Goal: Check status: Check status

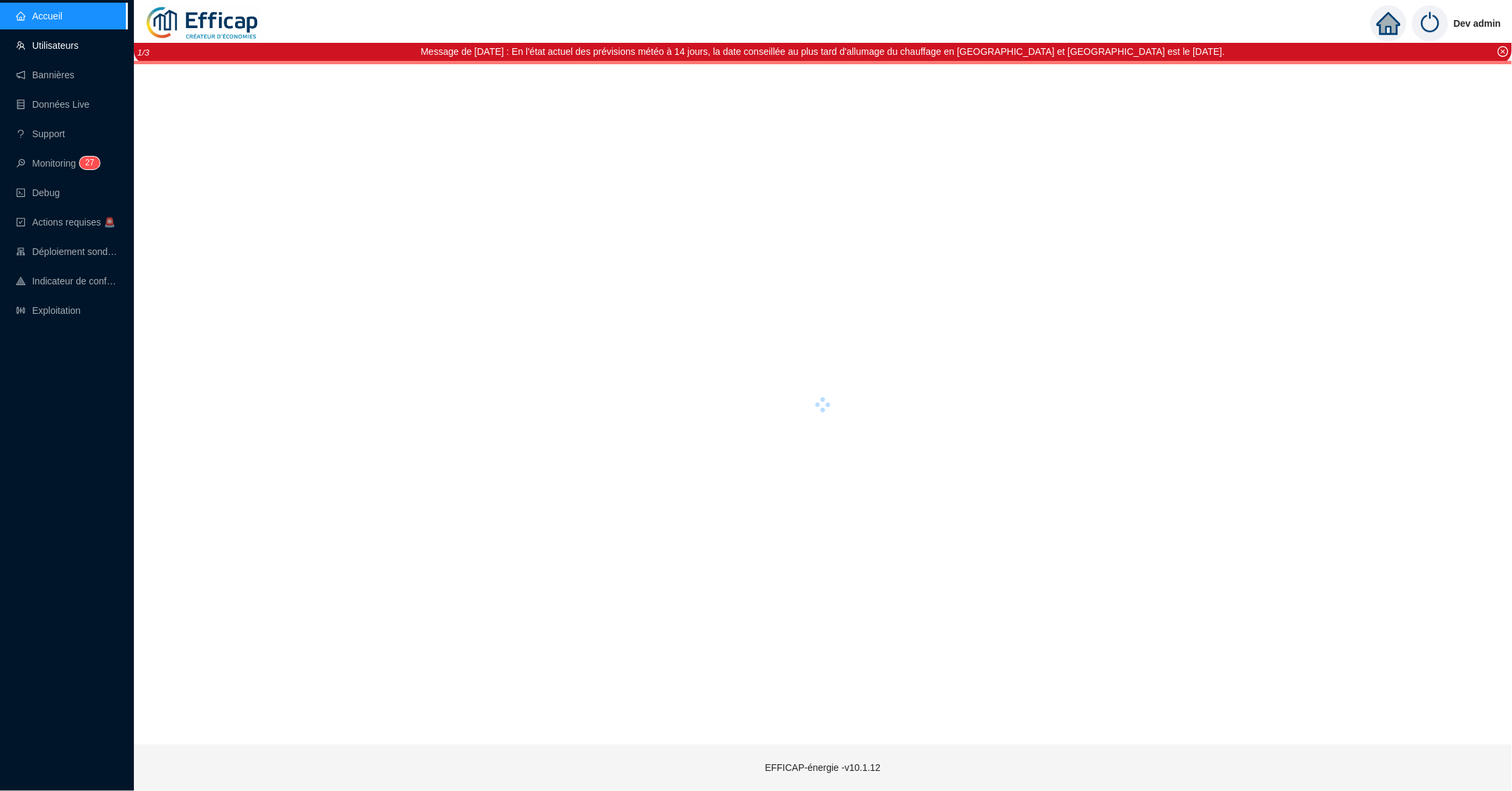
click at [61, 51] on link "Utilisateurs" at bounding box center [47, 45] width 62 height 11
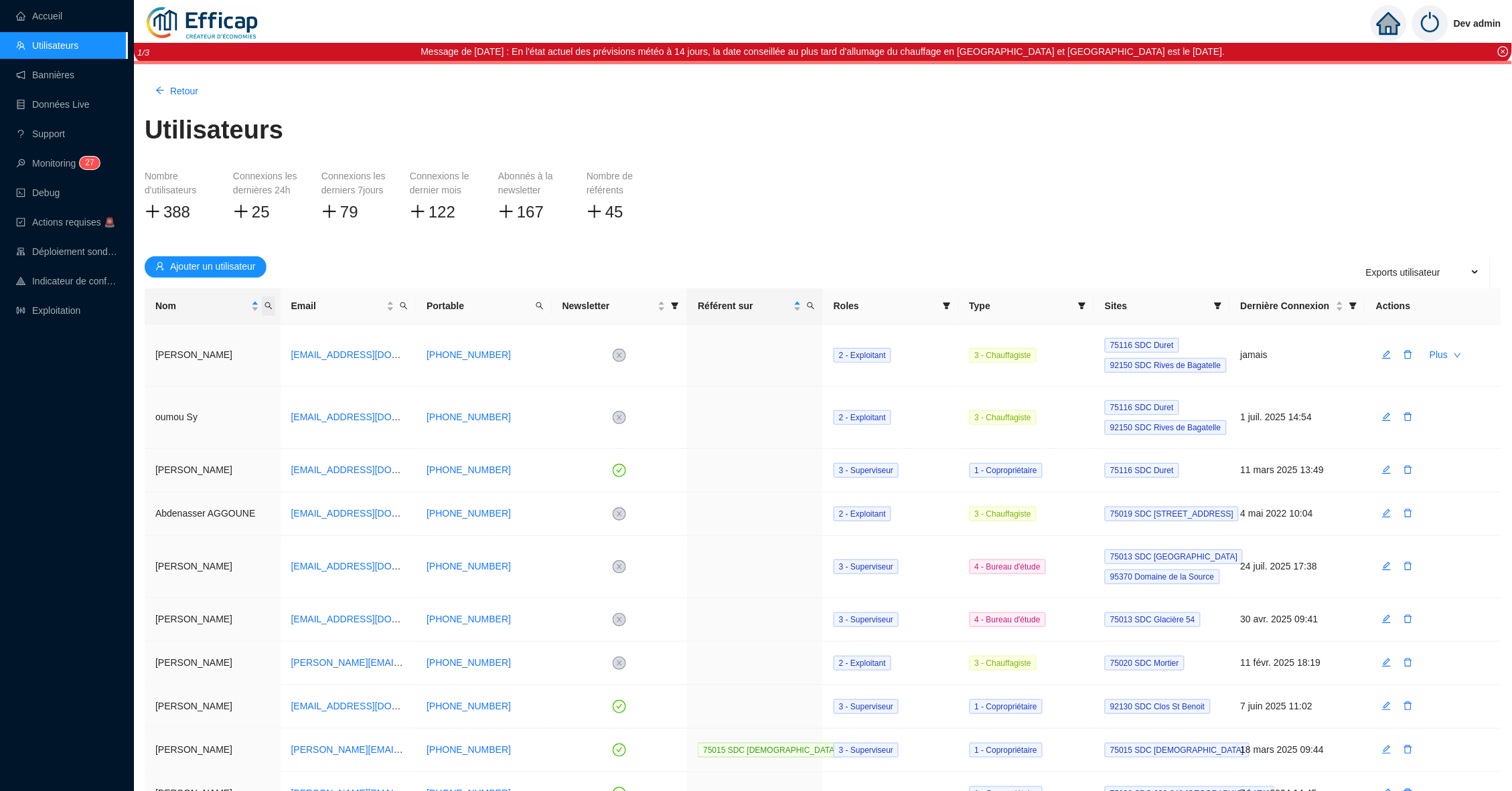
click at [270, 302] on icon "search" at bounding box center [269, 306] width 8 height 8
type input "theo"
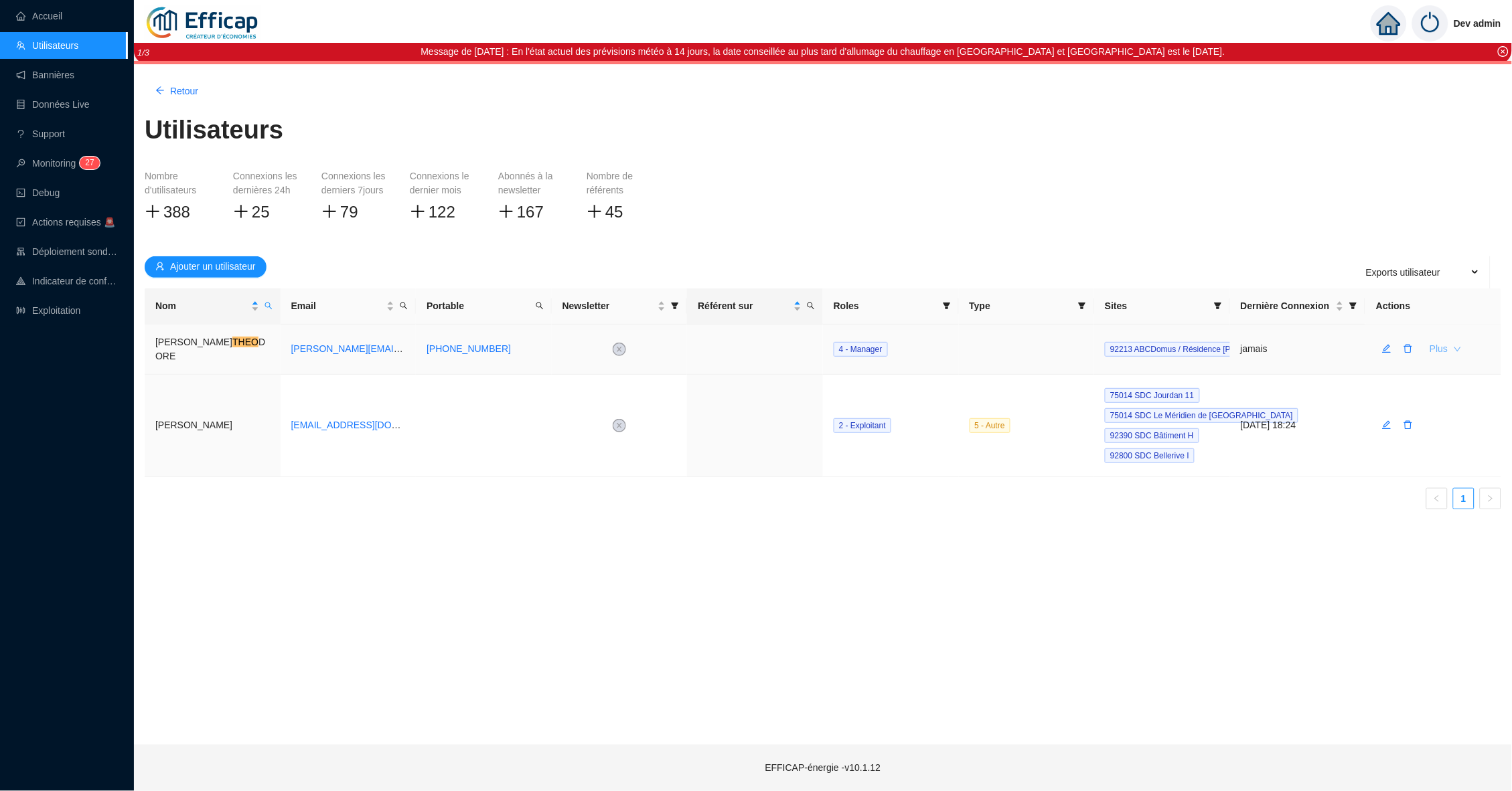
click at [1450, 340] on button "Plus" at bounding box center [1446, 349] width 53 height 22
click at [1458, 401] on td at bounding box center [1434, 426] width 136 height 102
click at [1458, 418] on td at bounding box center [1434, 426] width 136 height 102
click at [1502, 418] on td at bounding box center [1434, 426] width 136 height 102
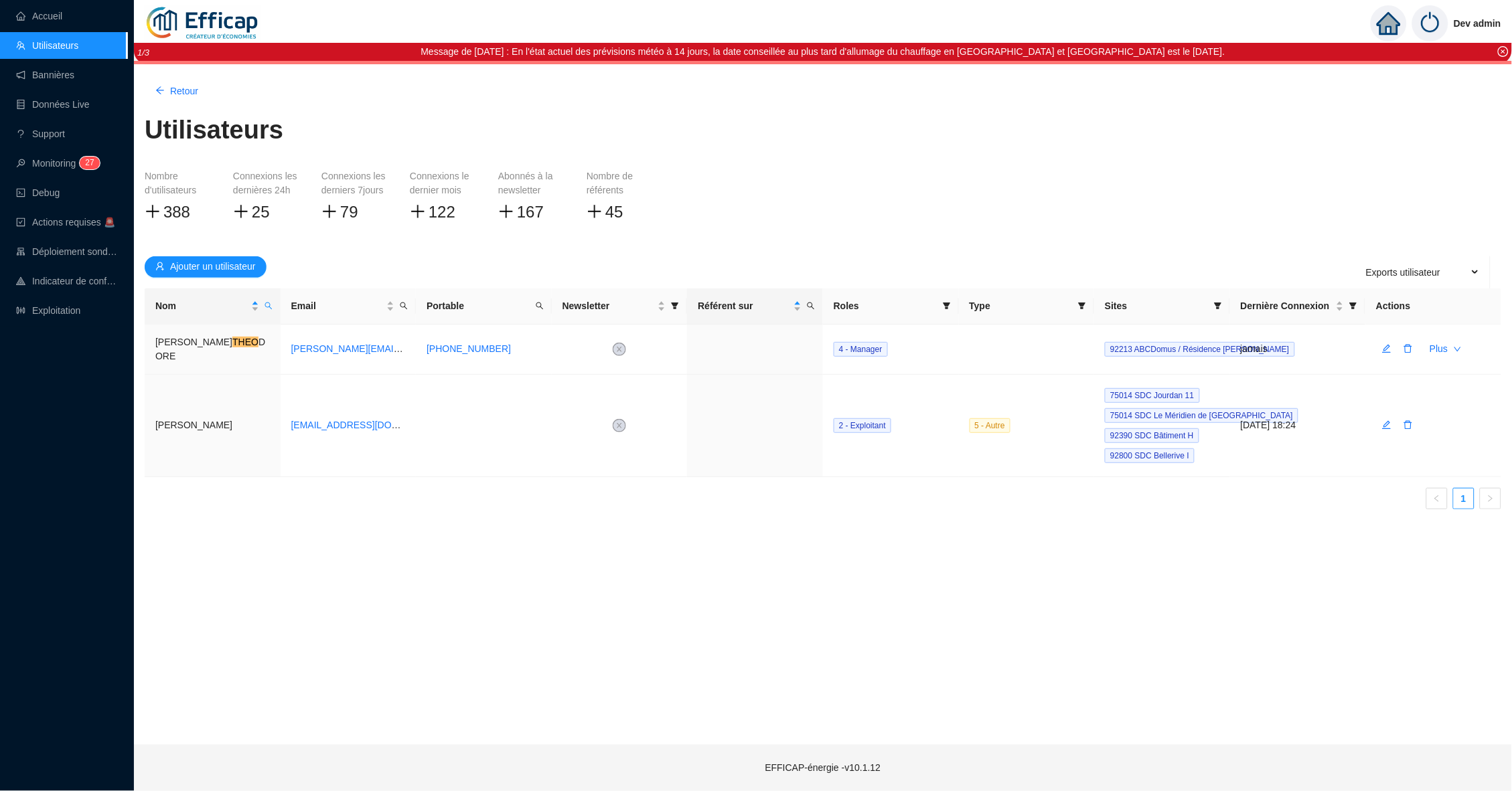
click at [1416, 264] on span "Exports utilisateur" at bounding box center [1404, 273] width 75 height 27
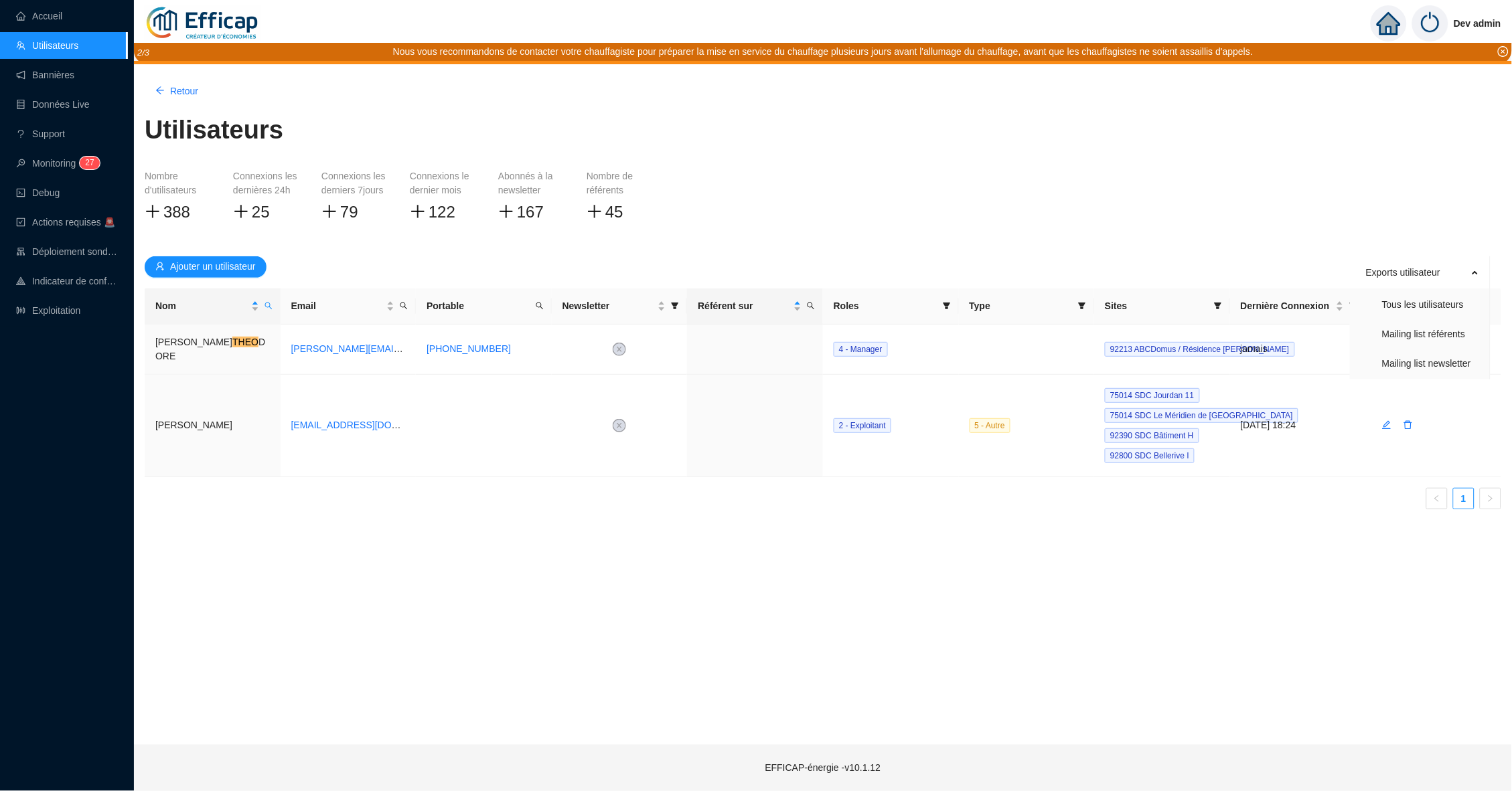
click at [307, 87] on div "Retour" at bounding box center [822, 92] width 1357 height 22
click at [48, 15] on link "Accueil" at bounding box center [39, 16] width 46 height 11
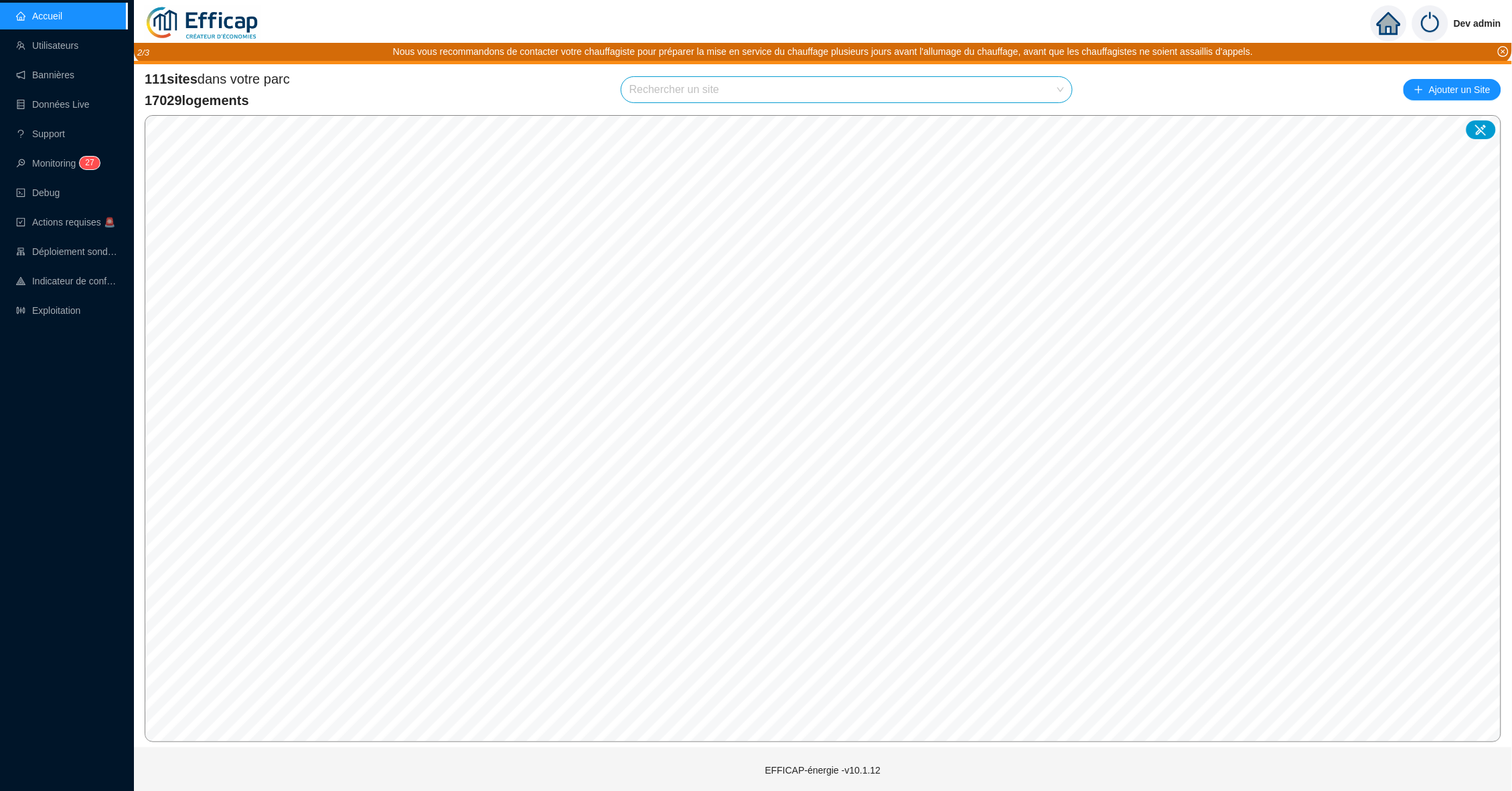
click at [463, 86] on div "111 sites dans votre parc 17029 logements Rechercher un site Ajouter un Site" at bounding box center [822, 90] width 1357 height 40
click at [514, 85] on div "111 sites dans votre parc 17029 logements Rechercher un site Ajouter un Site" at bounding box center [822, 90] width 1357 height 40
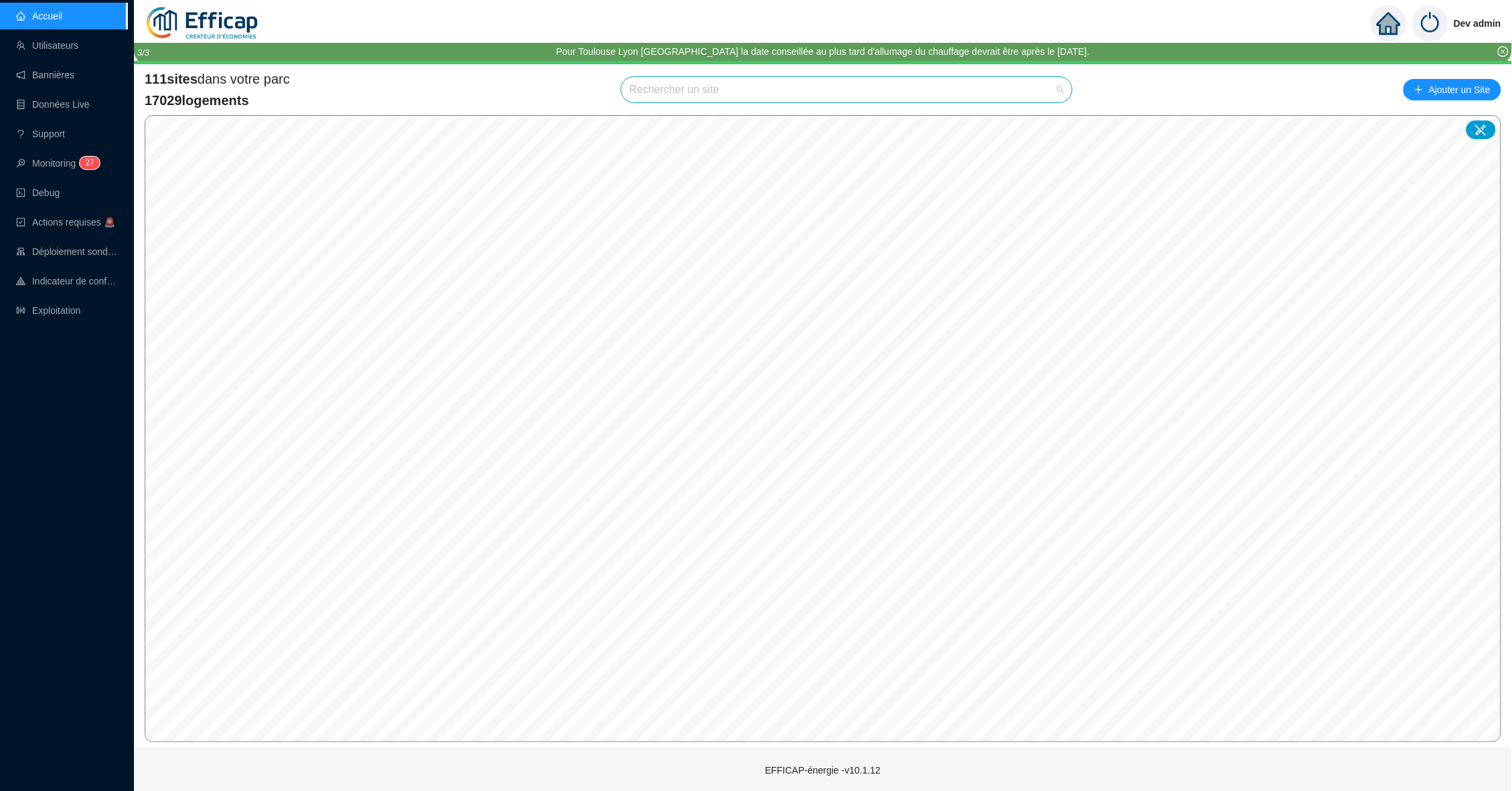
click at [690, 93] on input "search" at bounding box center [840, 90] width 423 height 25
type input "beller"
click at [1043, 119] on icon at bounding box center [1047, 120] width 9 height 8
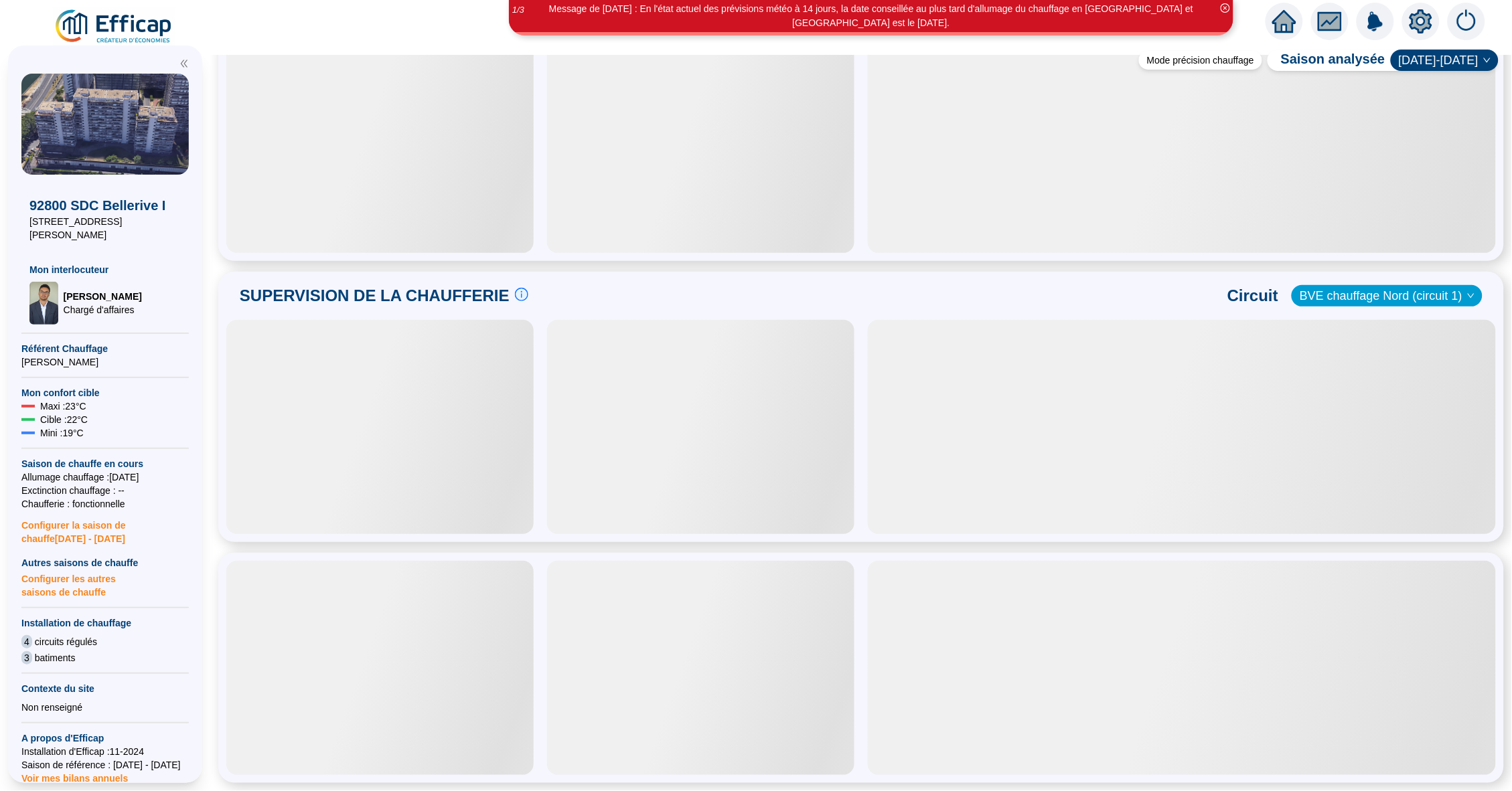
scroll to position [585, 0]
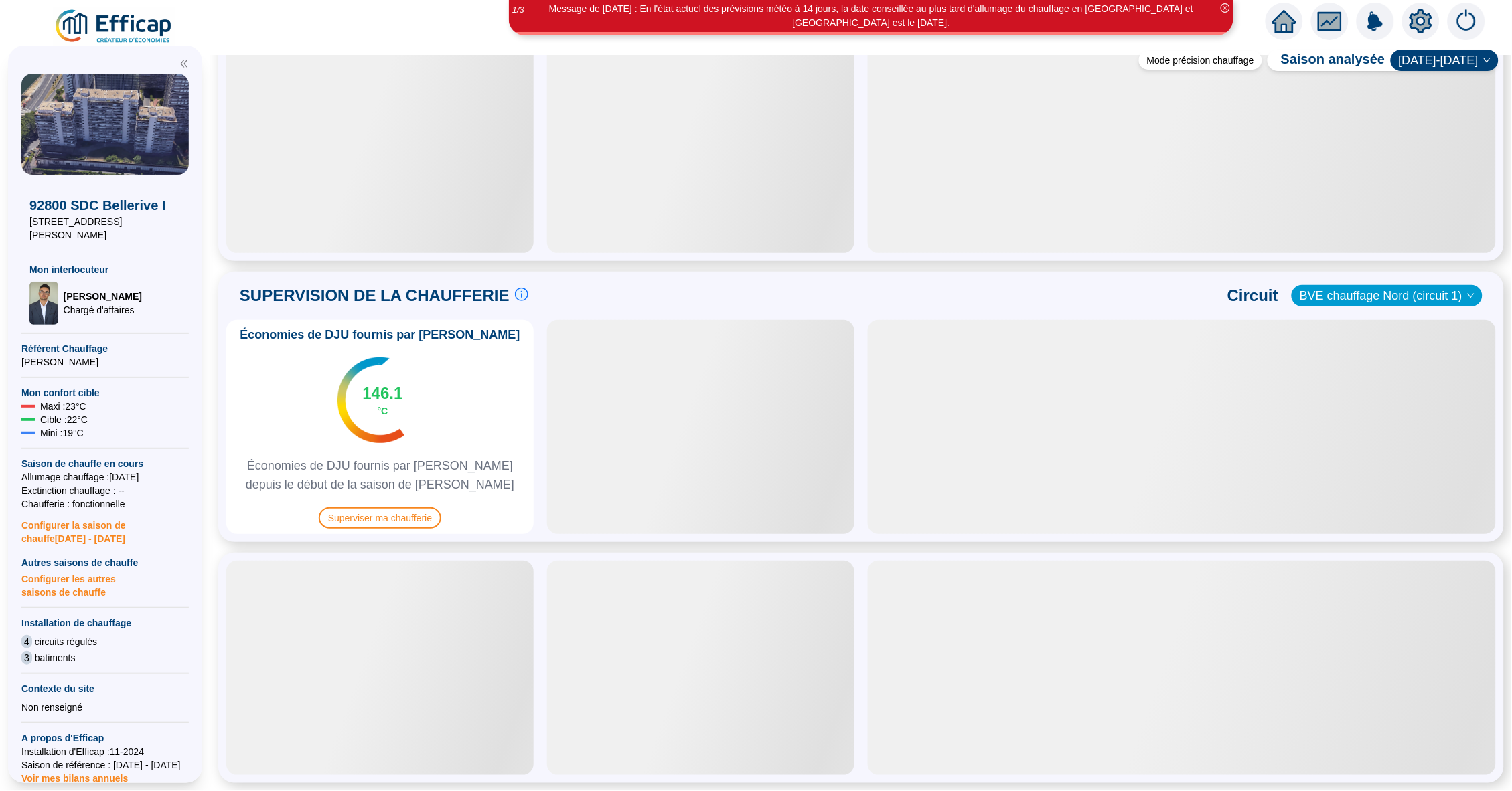
click at [1440, 291] on span "BVE chauffage Nord (circuit 1)" at bounding box center [1388, 296] width 175 height 20
click at [1350, 351] on div "BVE chauffage Sud (circuit 2)" at bounding box center [1386, 344] width 189 height 22
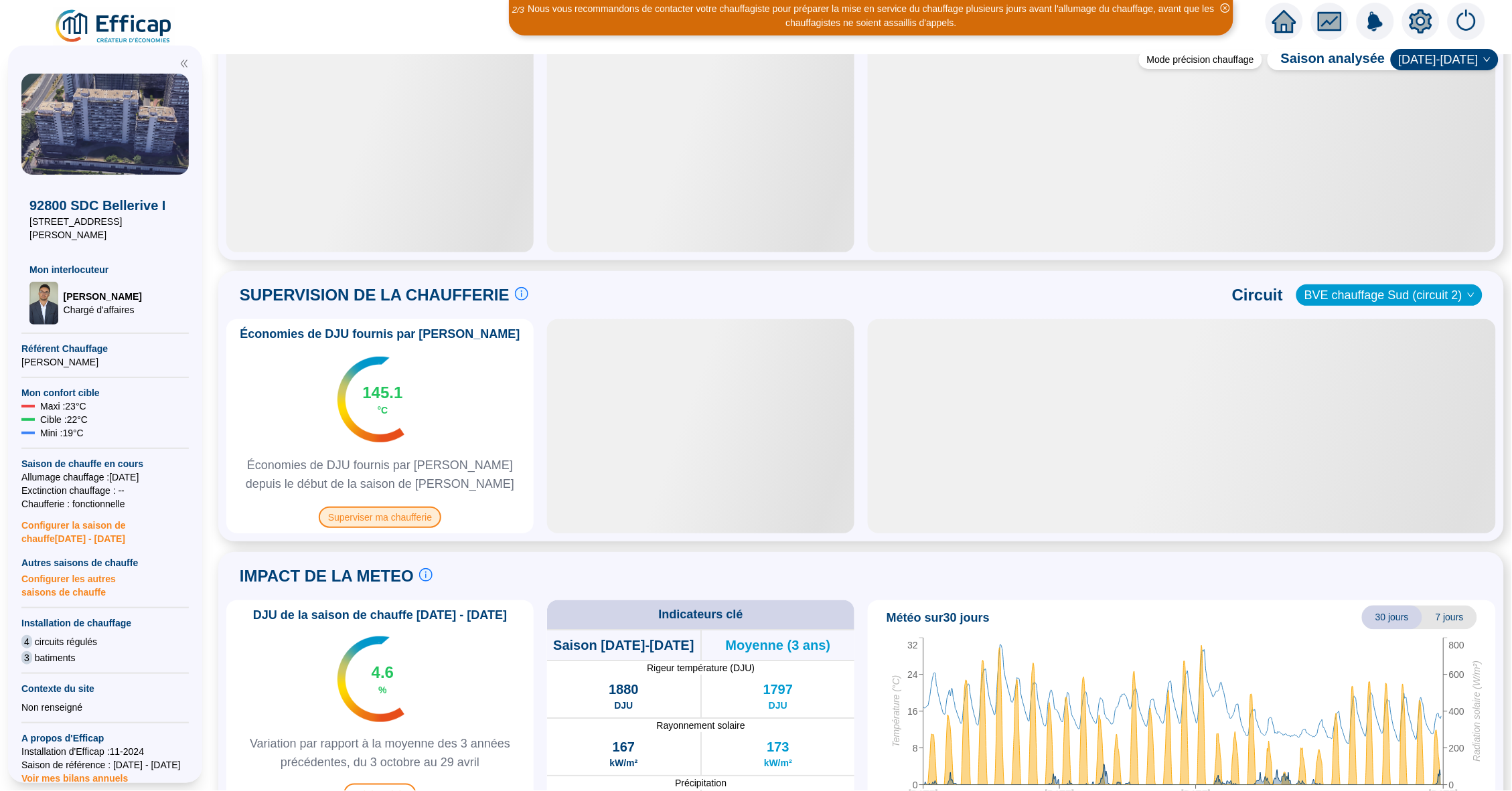
click at [408, 518] on span "Superviser ma chaufferie" at bounding box center [381, 518] width 123 height 22
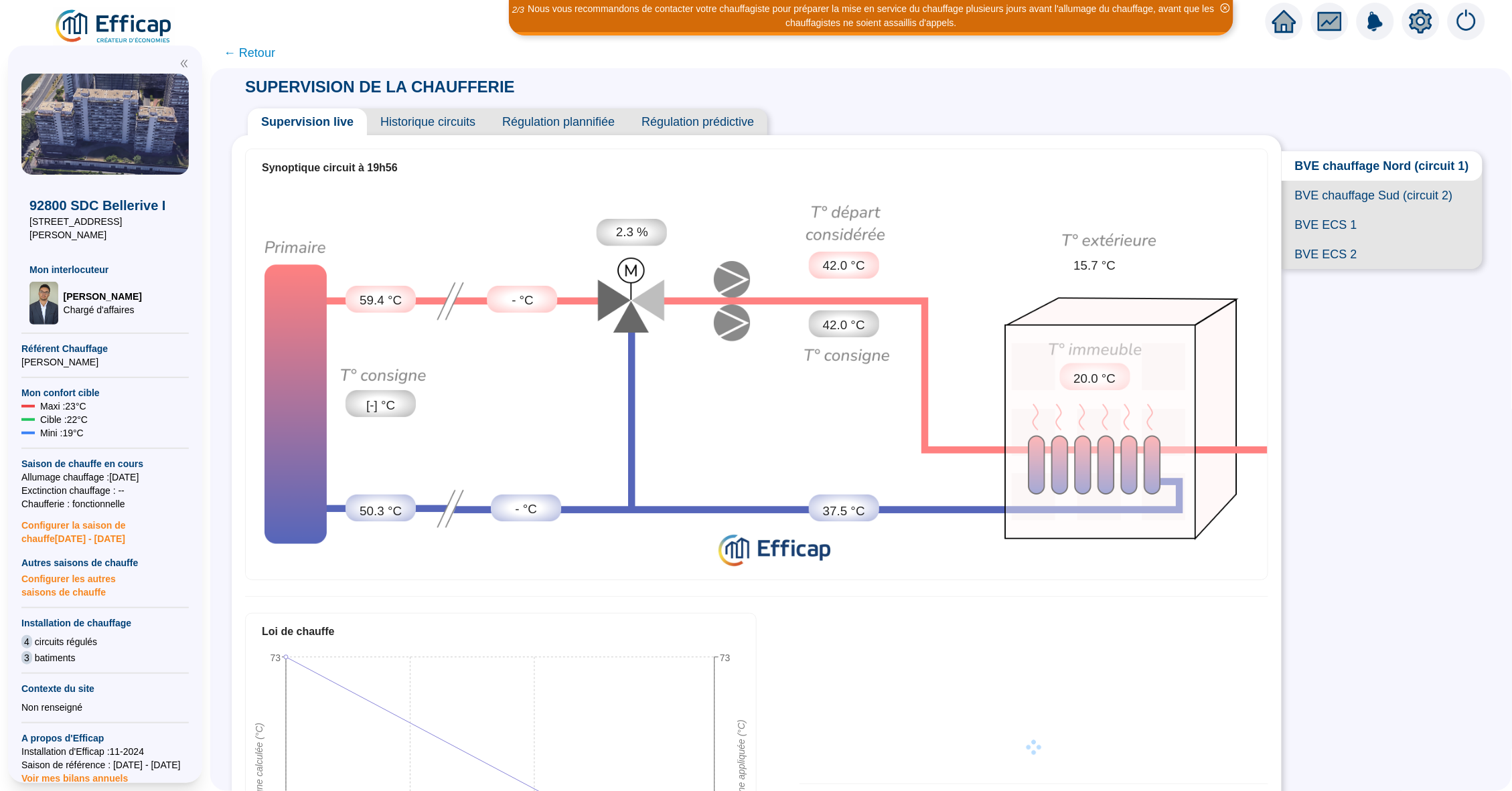
click at [440, 130] on span "Historique circuits" at bounding box center [428, 122] width 122 height 27
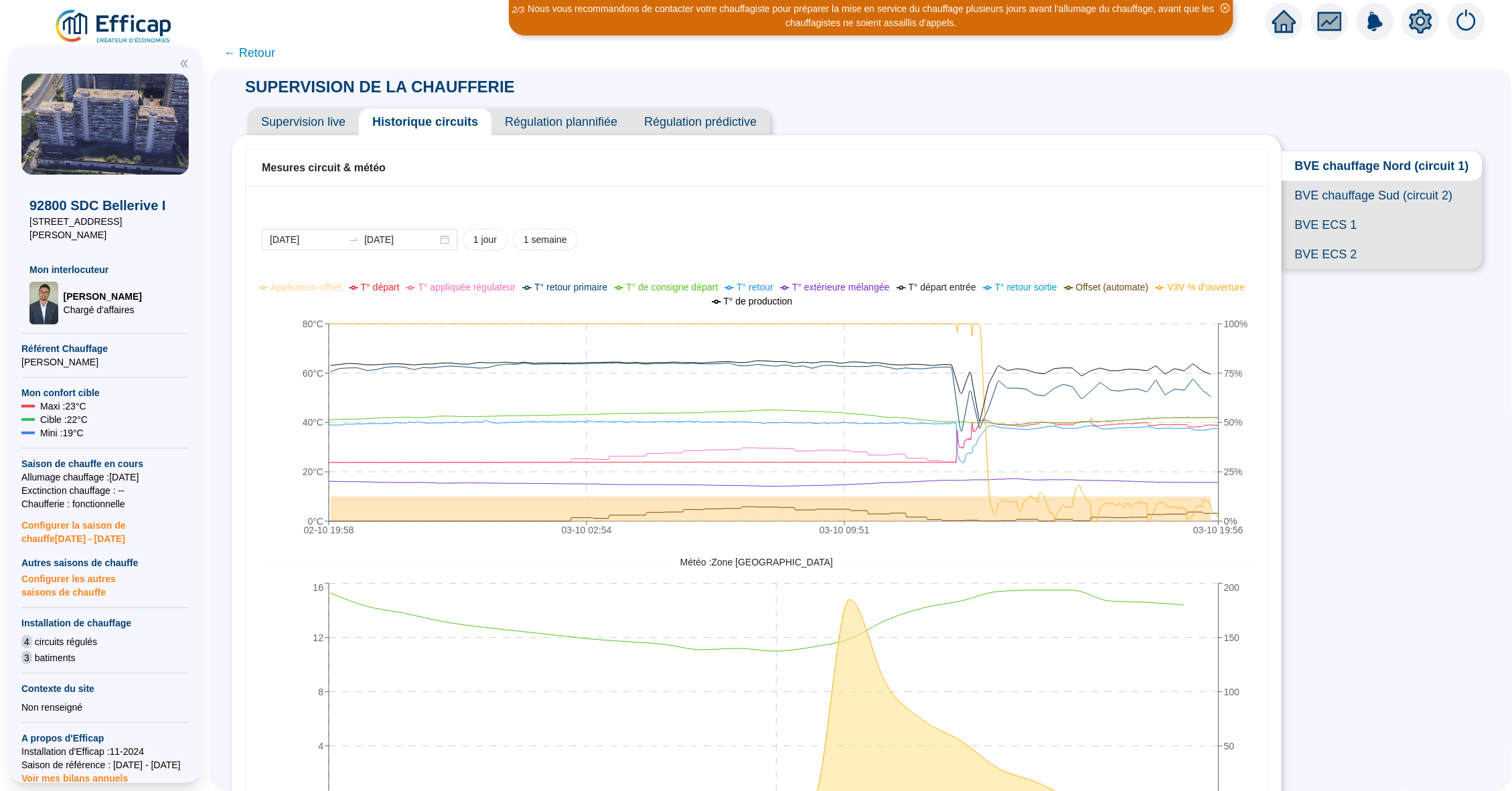
click at [1351, 192] on span "BVE chauffage Sud (circuit 2)" at bounding box center [1382, 195] width 201 height 29
click at [1419, 31] on icon "setting" at bounding box center [1420, 21] width 23 height 24
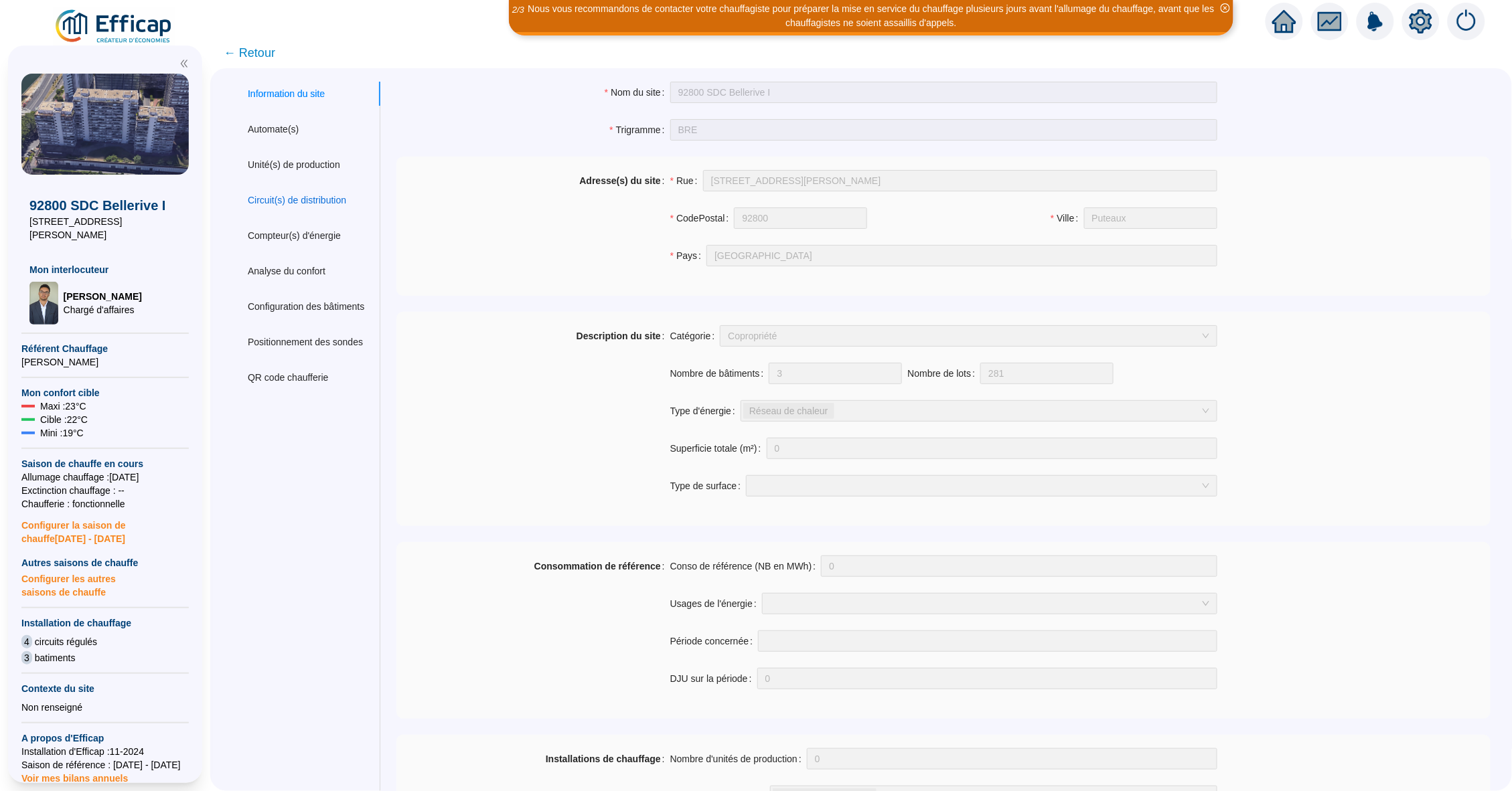
click at [306, 197] on div "Circuit(s) de distribution" at bounding box center [297, 200] width 98 height 14
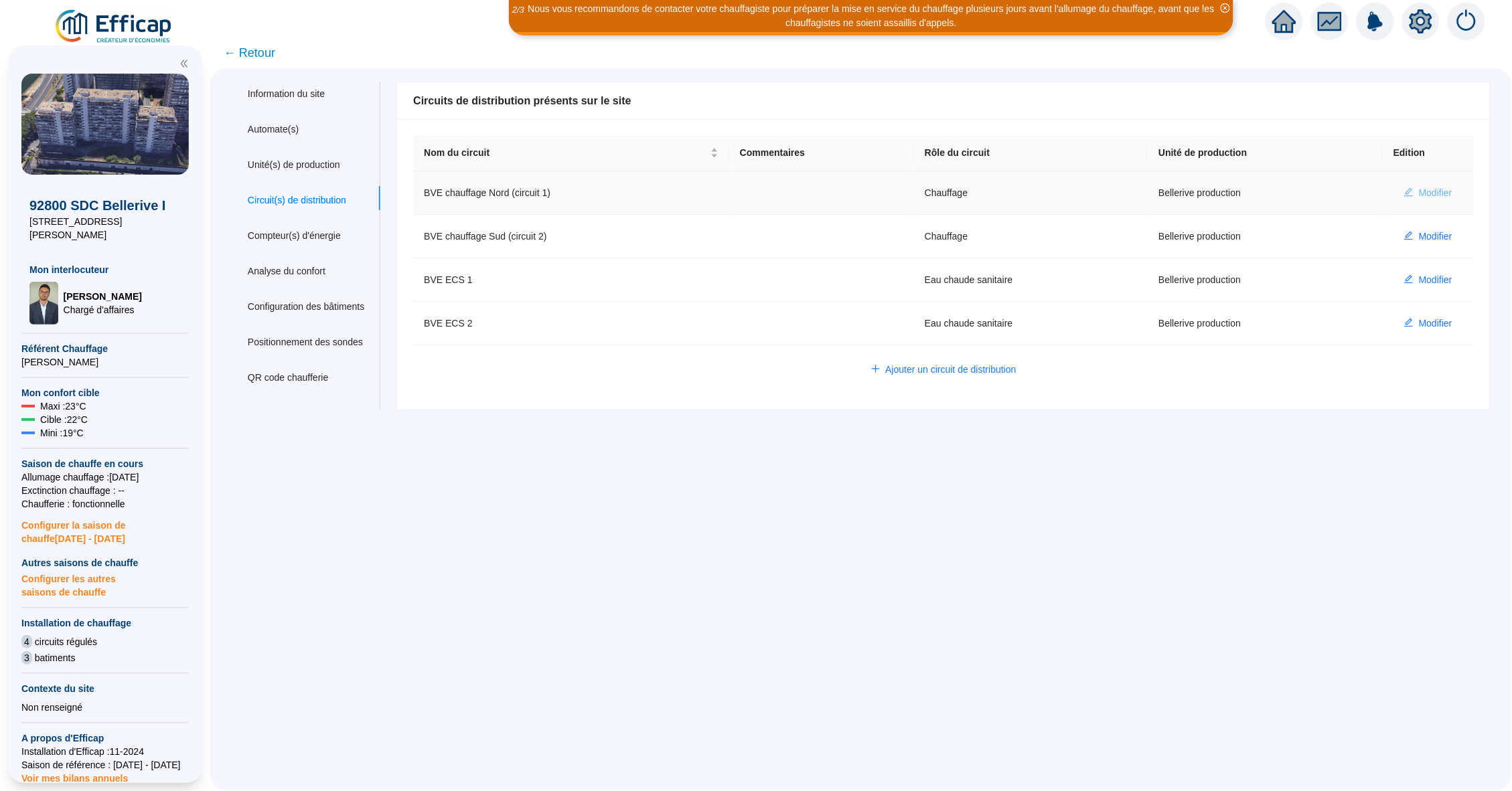
click at [1425, 183] on button "Modifier" at bounding box center [1428, 193] width 70 height 22
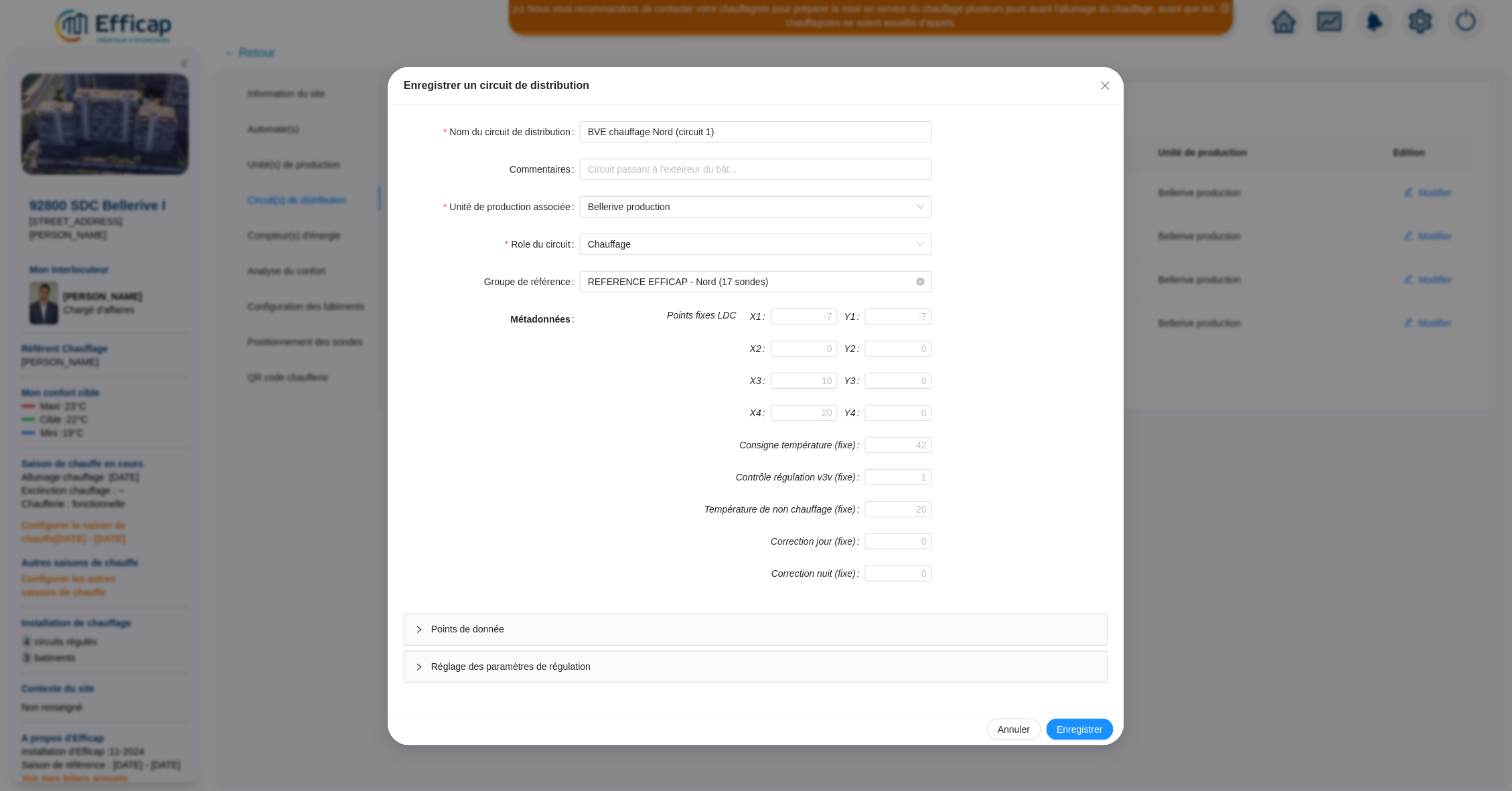
click at [617, 649] on div "Points de donnée Réglage des paramètres de régulation" at bounding box center [756, 648] width 705 height 70
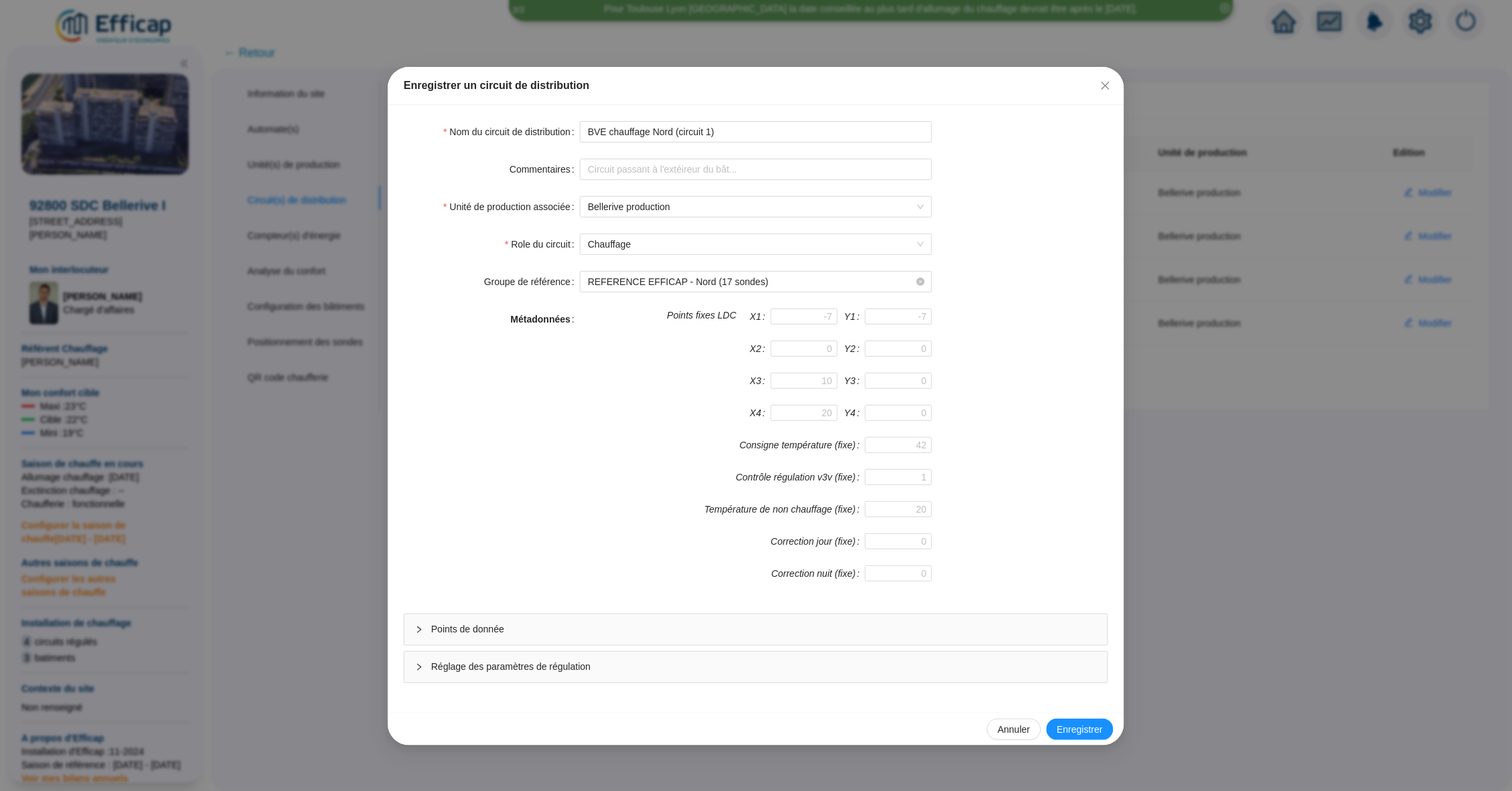
click at [622, 631] on span "Points de donnée" at bounding box center [764, 630] width 666 height 14
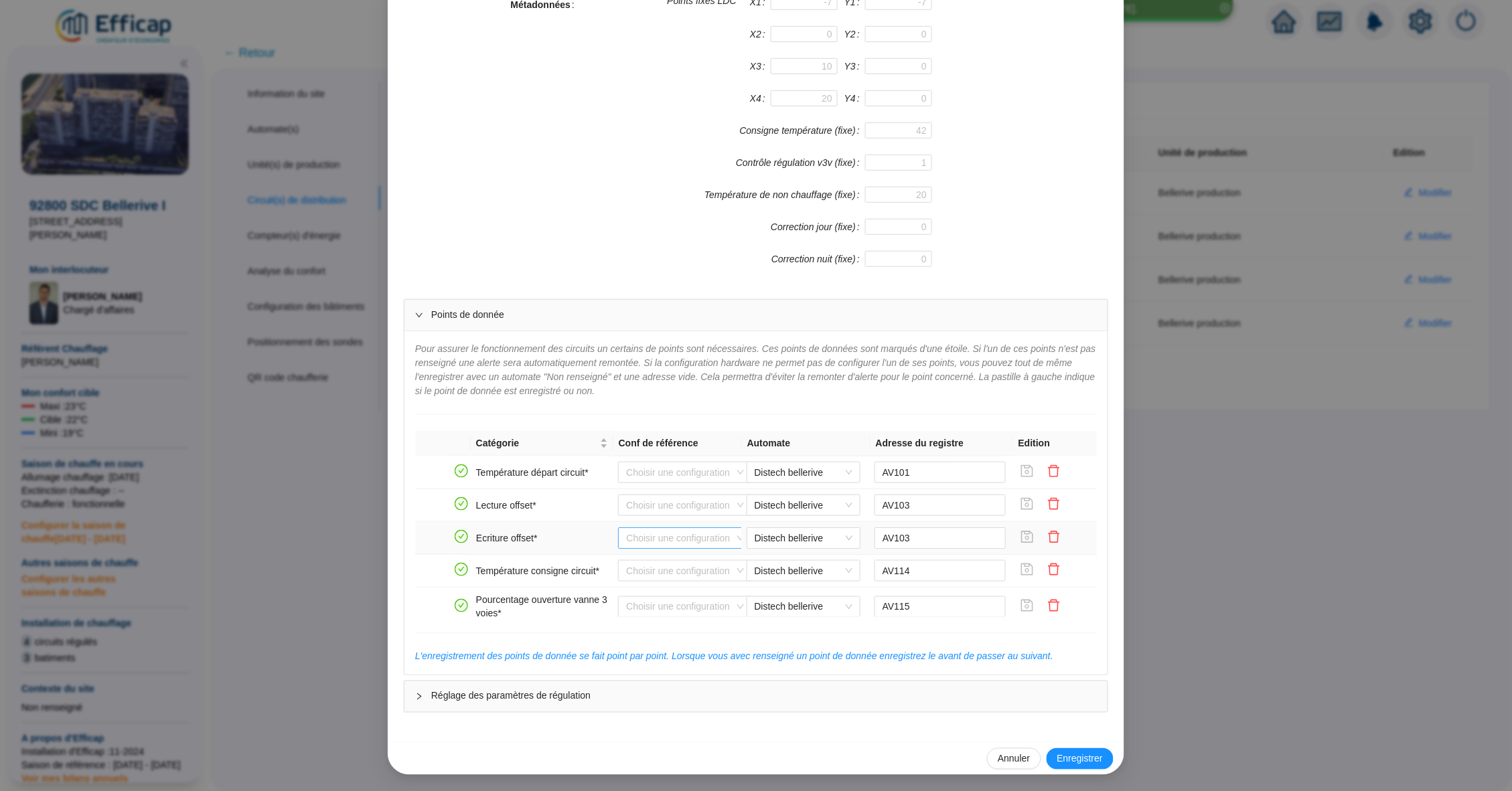
scroll to position [313, 0]
click at [593, 695] on span "Réglage des paramètres de régulation" at bounding box center [764, 698] width 666 height 14
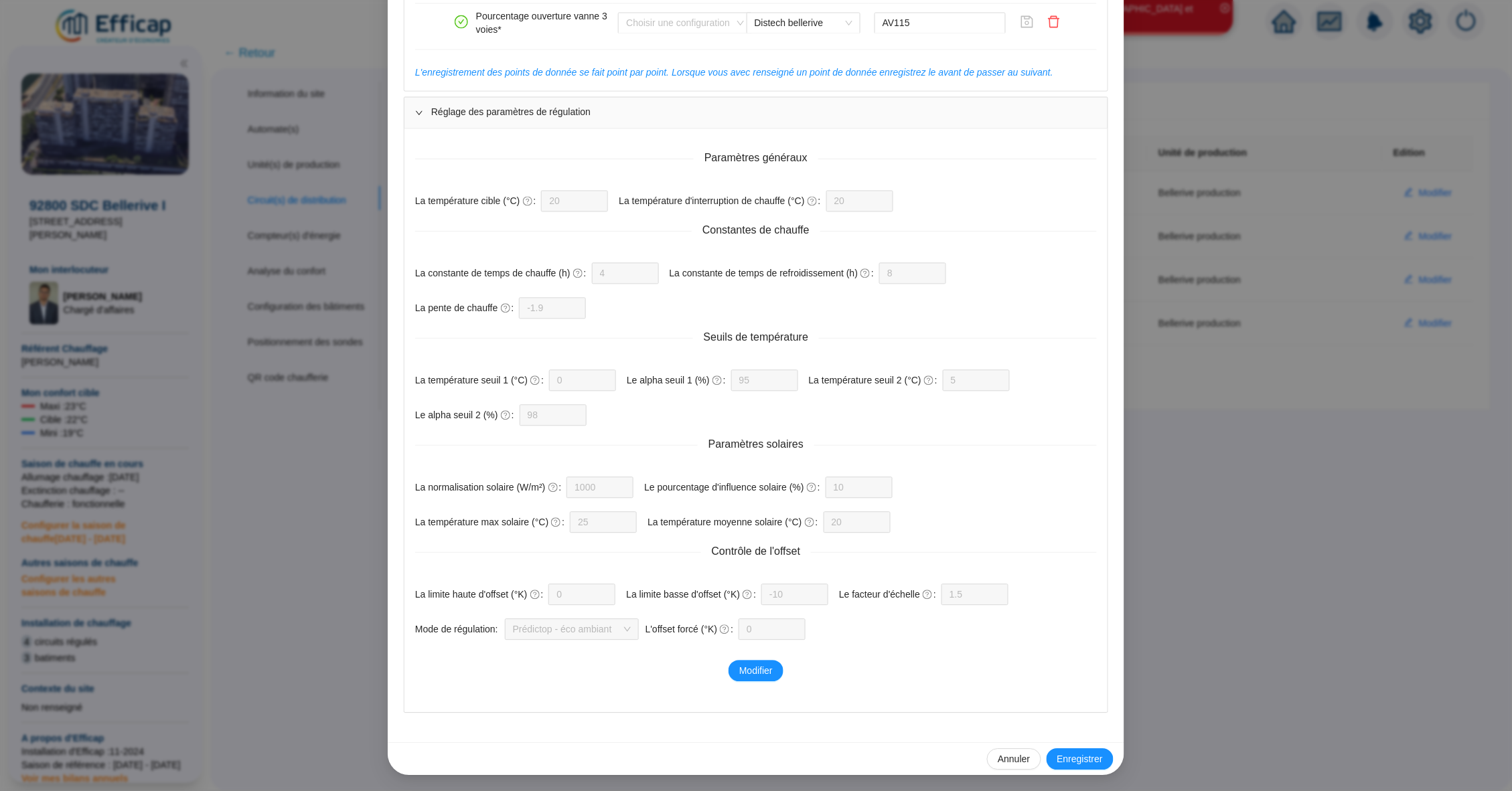
scroll to position [0, 0]
click at [1207, 468] on div "Enregistrer un circuit de distribution Nom du circuit de distribution BVE chauf…" at bounding box center [756, 396] width 1512 height 791
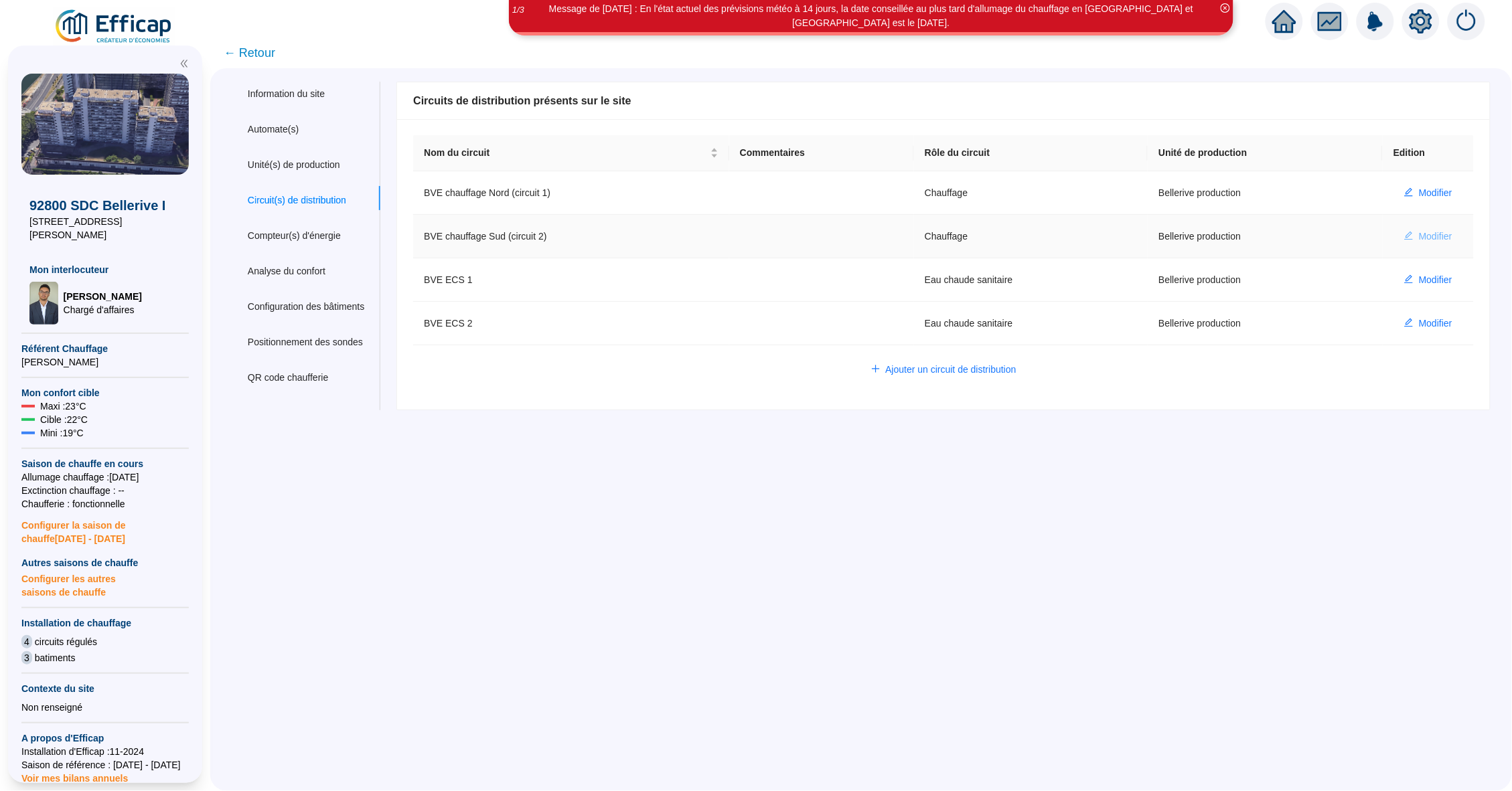
click at [1430, 234] on span "Modifier" at bounding box center [1436, 236] width 34 height 14
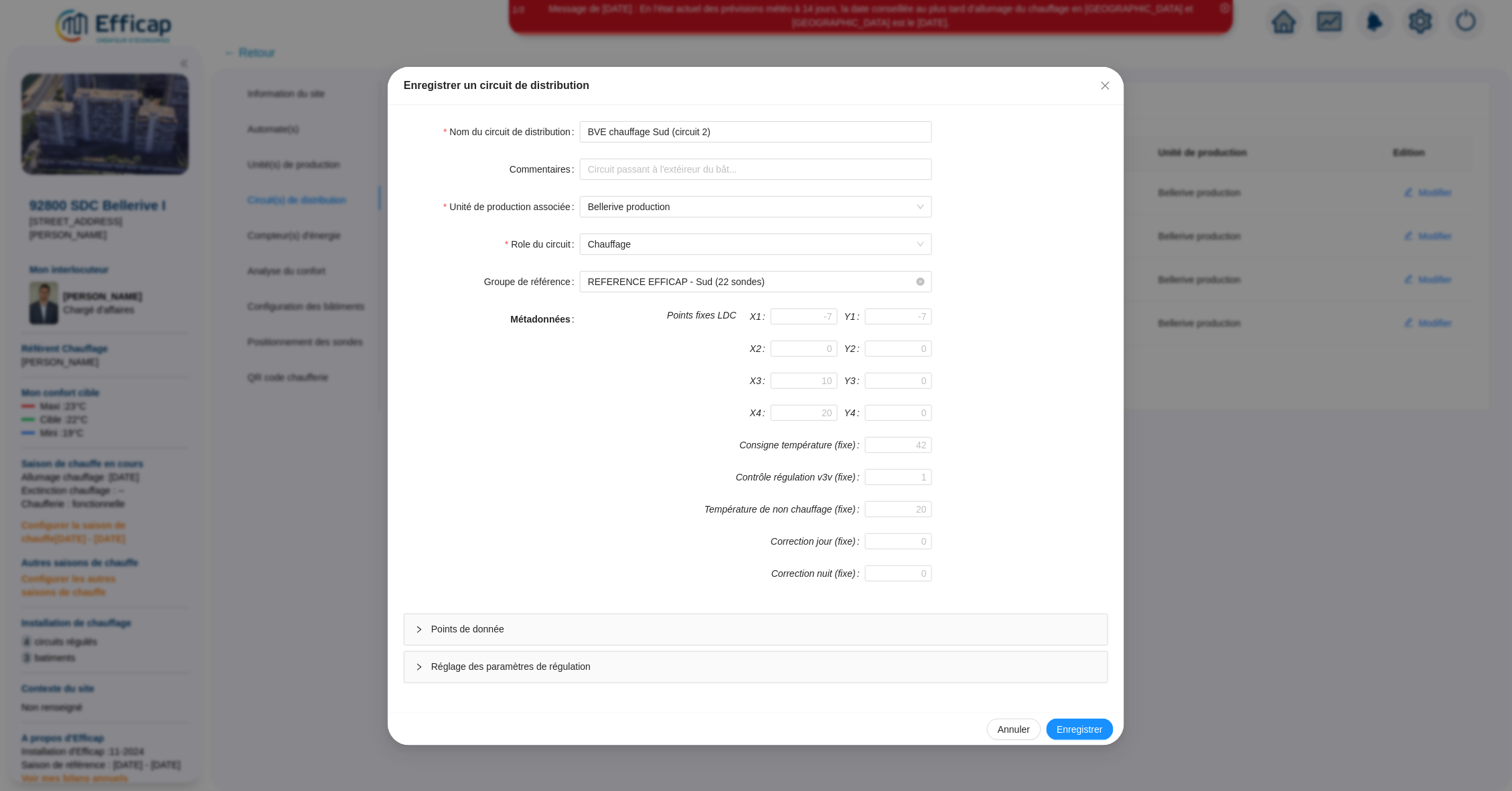
click at [819, 659] on div "Réglage des paramètres de régulation" at bounding box center [756, 668] width 703 height 31
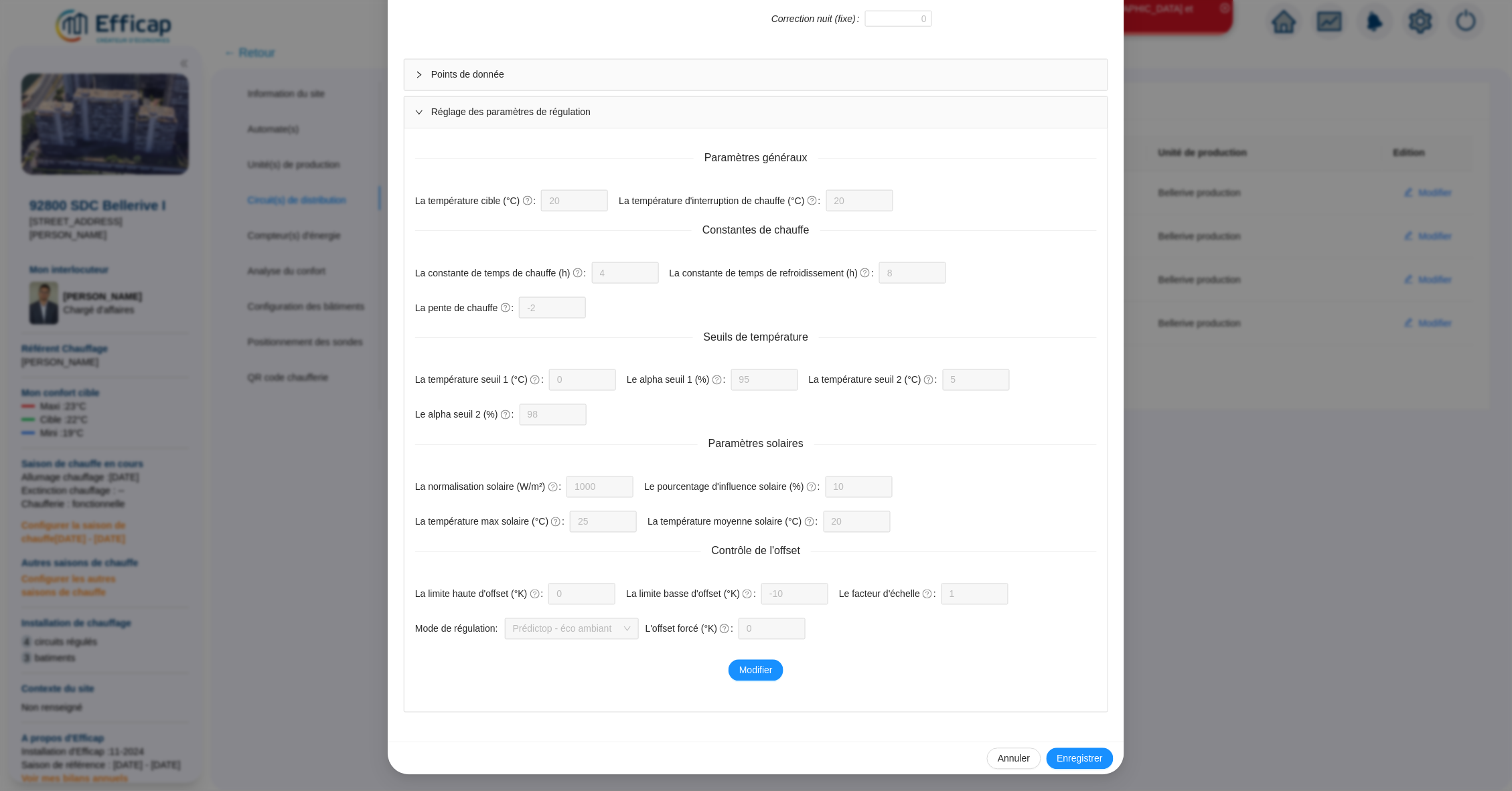
scroll to position [557, 0]
click at [1233, 472] on div "Enregistrer un circuit de distribution Nom du circuit de distribution BVE chauf…" at bounding box center [756, 396] width 1512 height 791
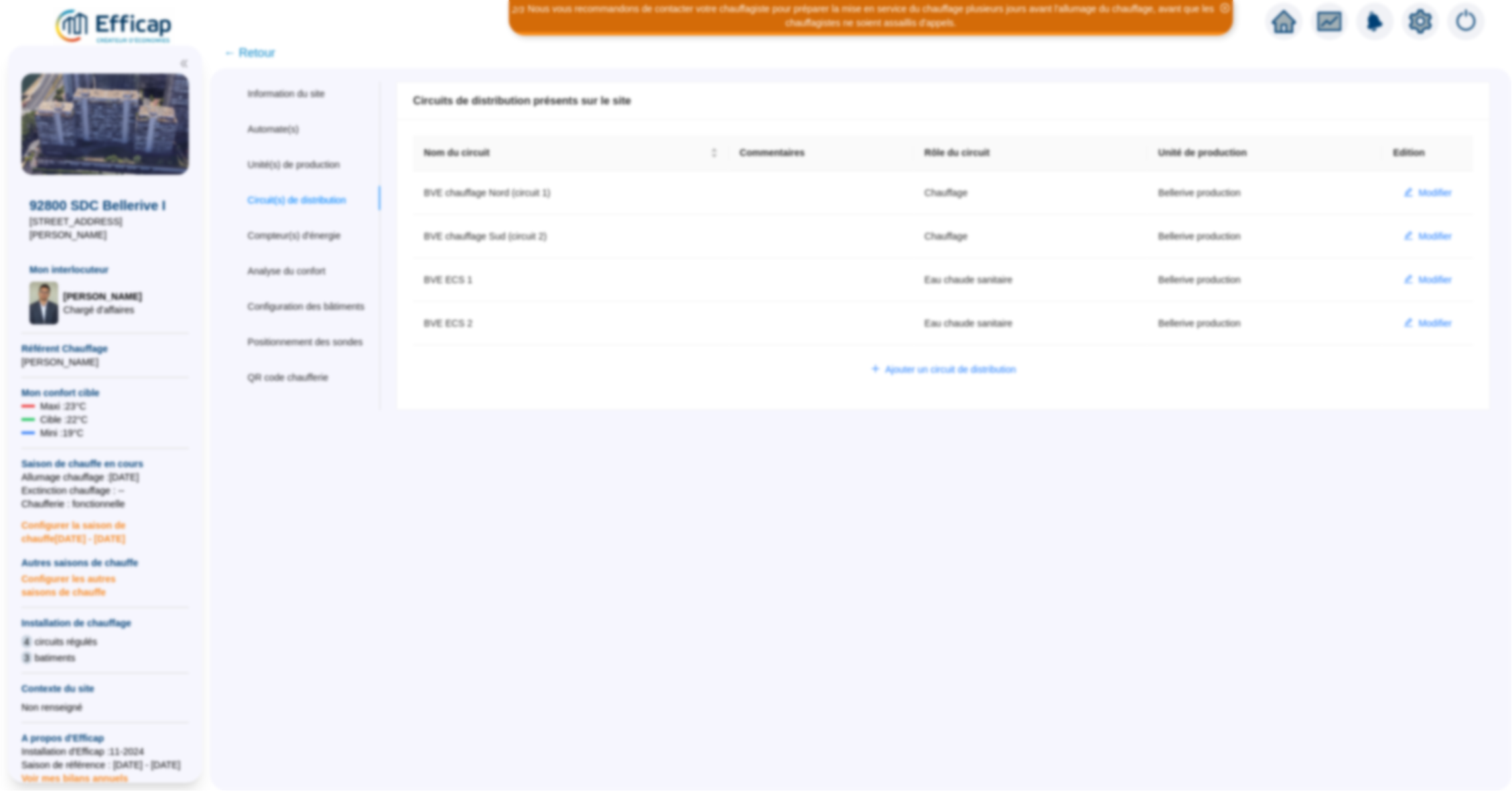
scroll to position [540, 0]
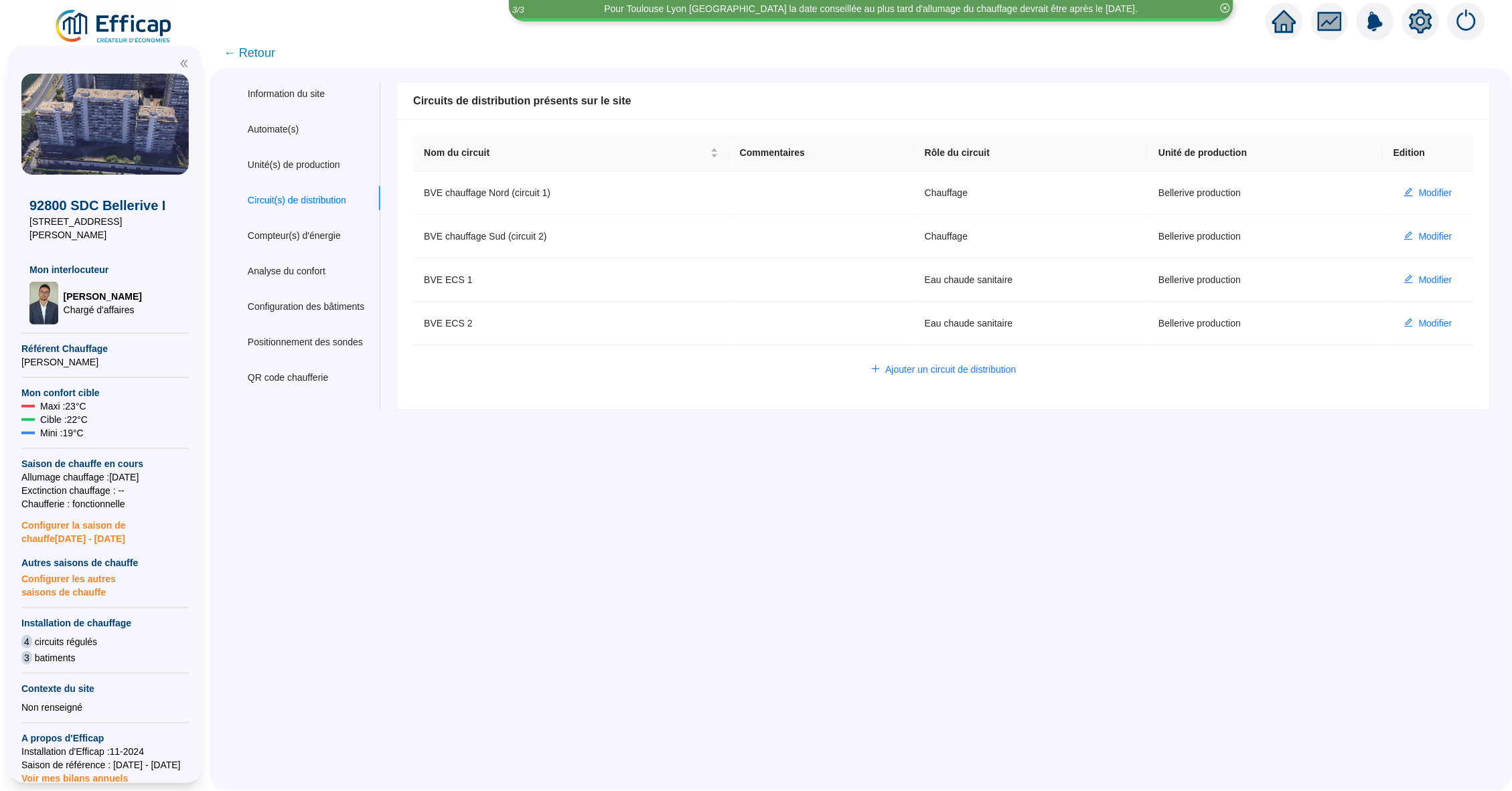
click at [1283, 34] on div at bounding box center [1284, 21] width 38 height 38
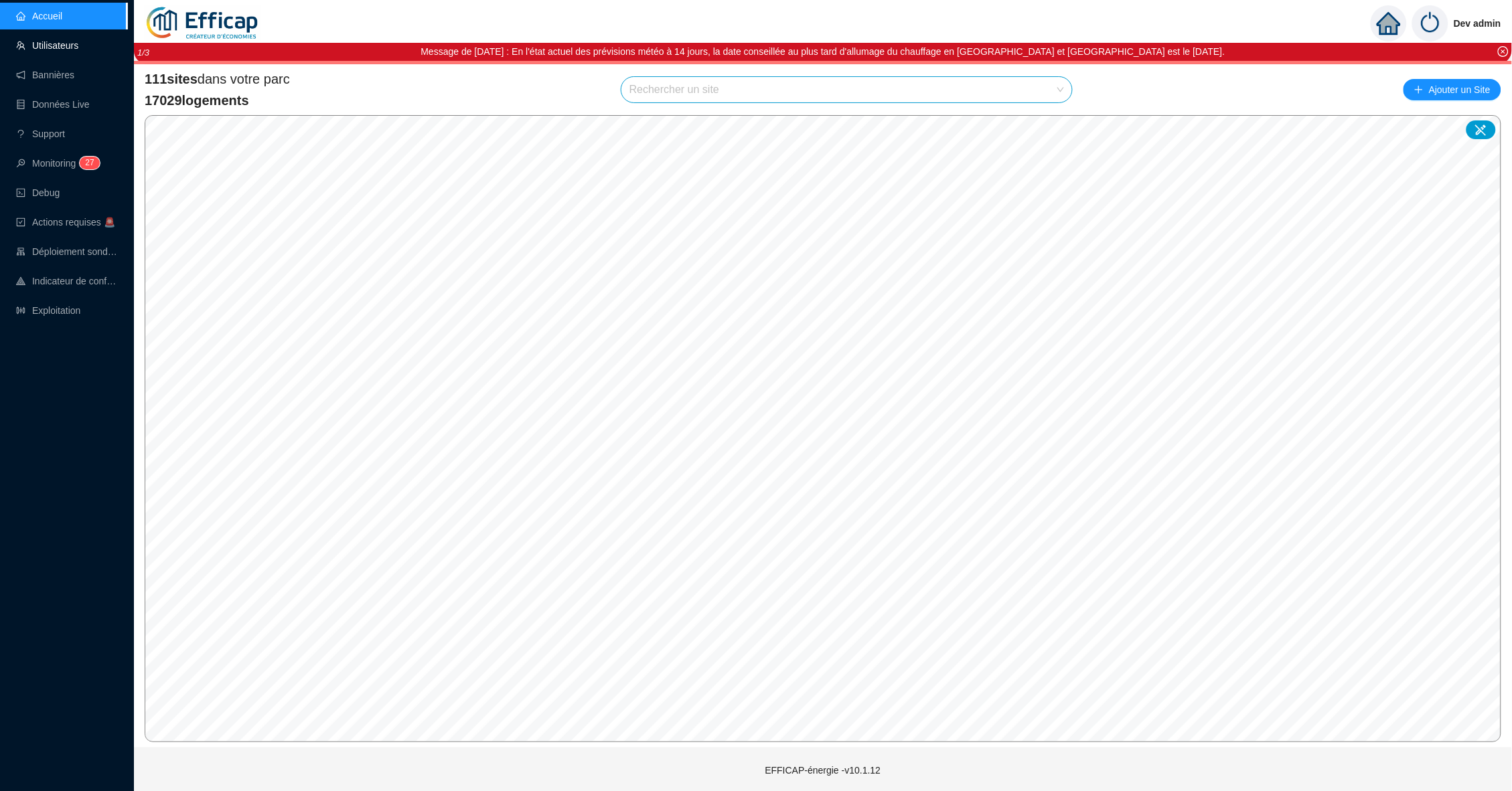
click at [55, 41] on link "Utilisateurs" at bounding box center [47, 45] width 62 height 11
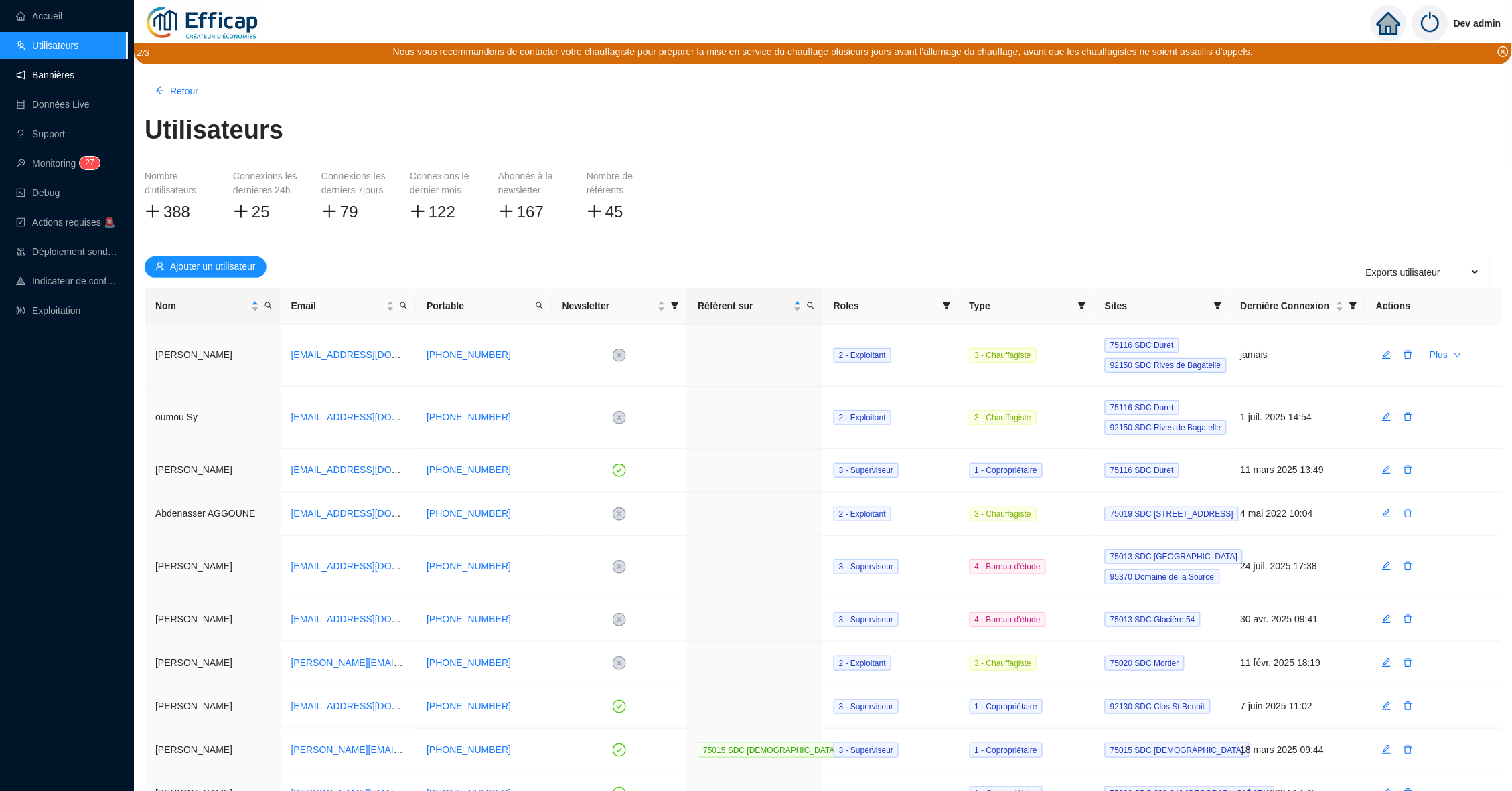
click at [55, 75] on link "Bannières" at bounding box center [45, 75] width 58 height 11
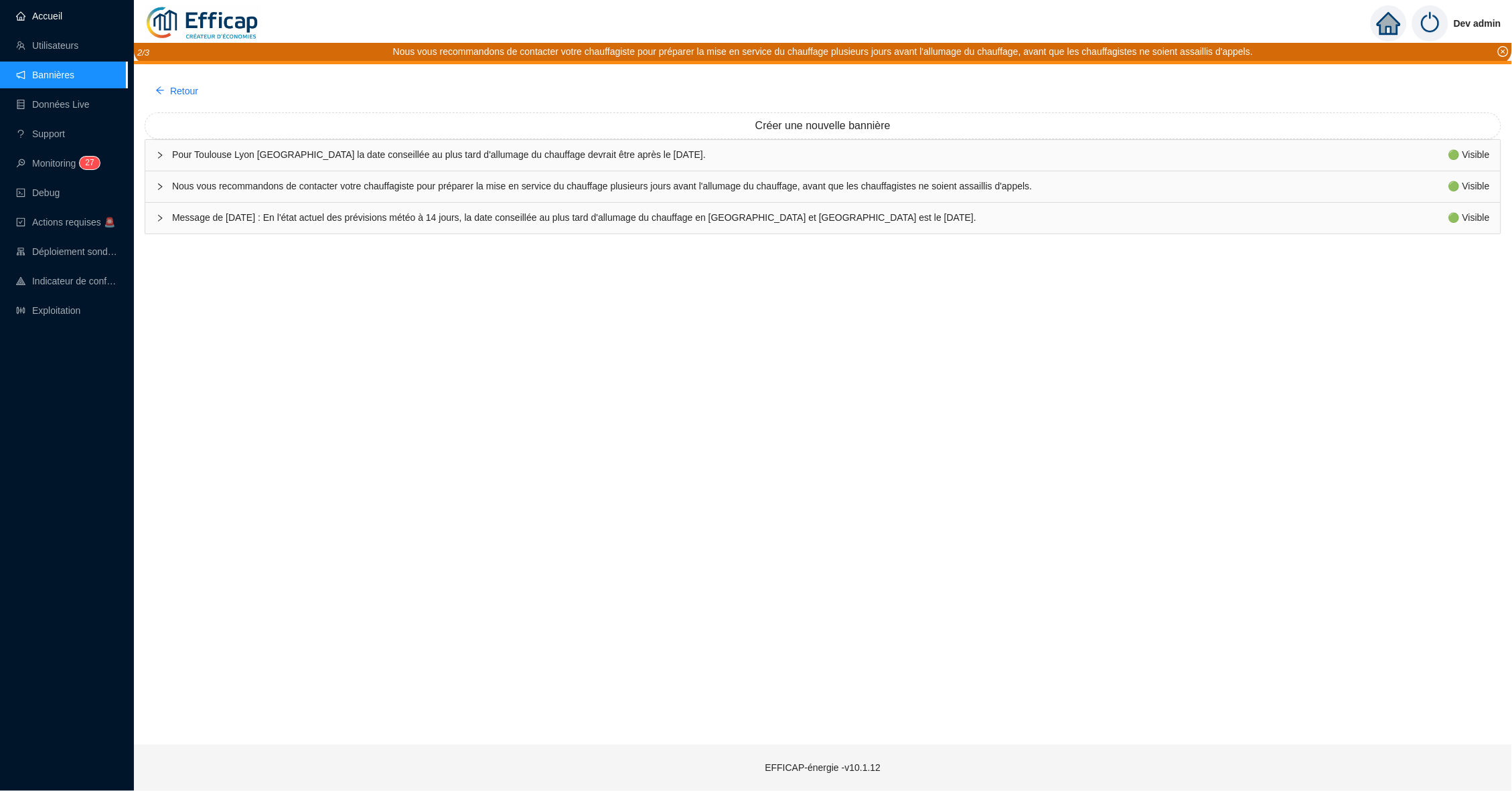
click at [55, 22] on link "Accueil" at bounding box center [39, 16] width 46 height 11
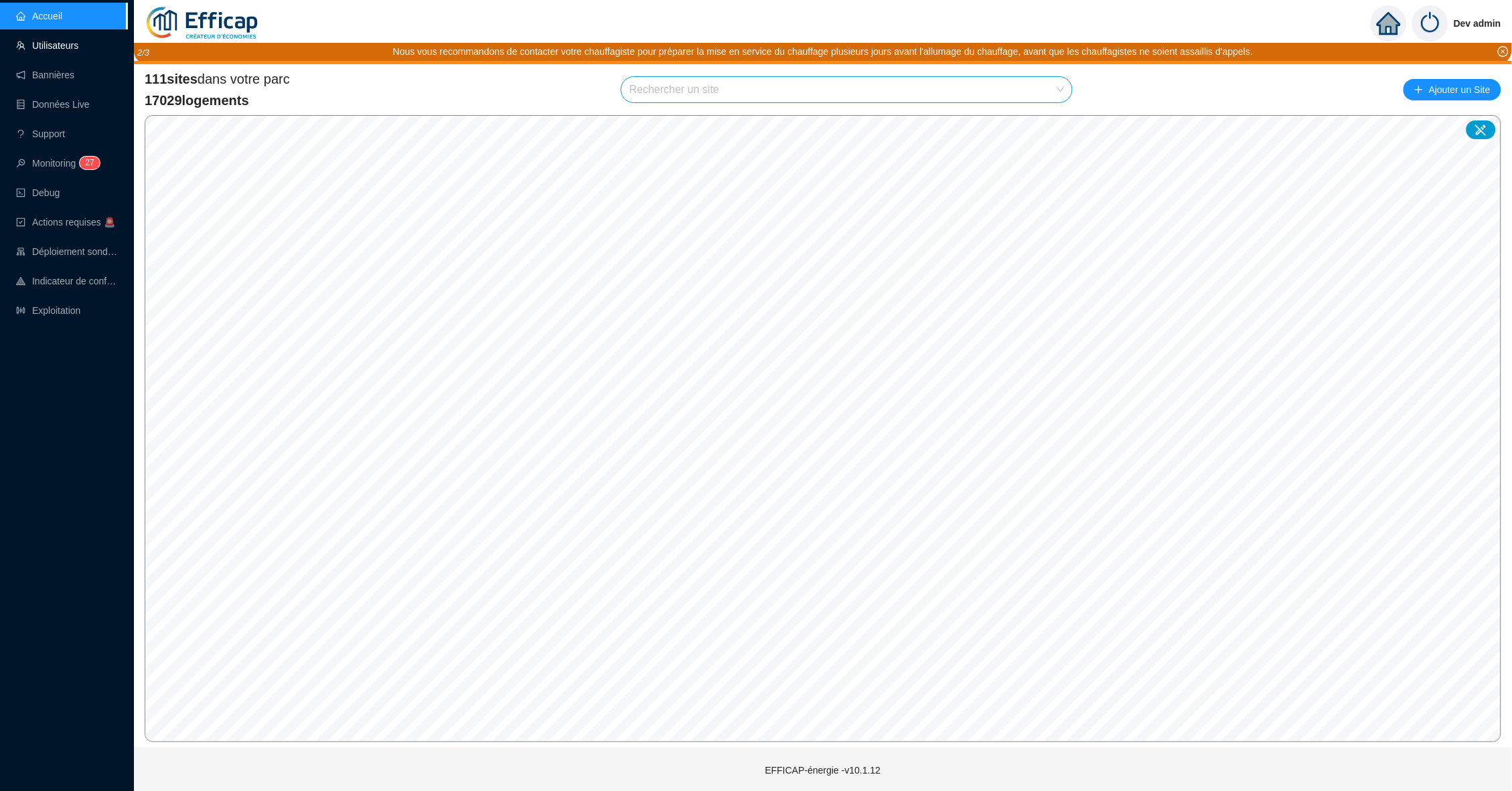
click at [57, 40] on link "Utilisateurs" at bounding box center [47, 45] width 62 height 11
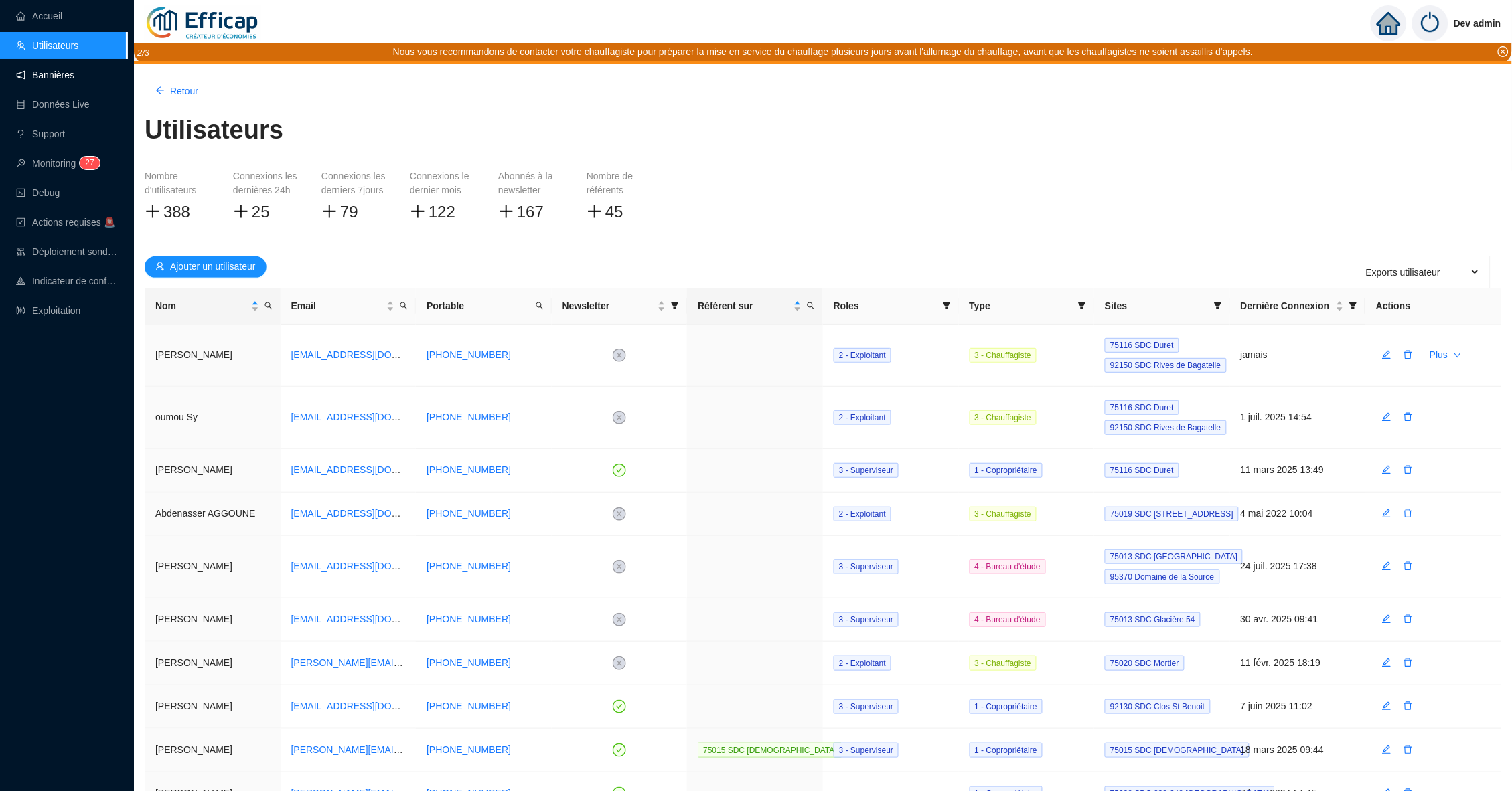
click at [55, 77] on link "Bannières" at bounding box center [45, 75] width 58 height 11
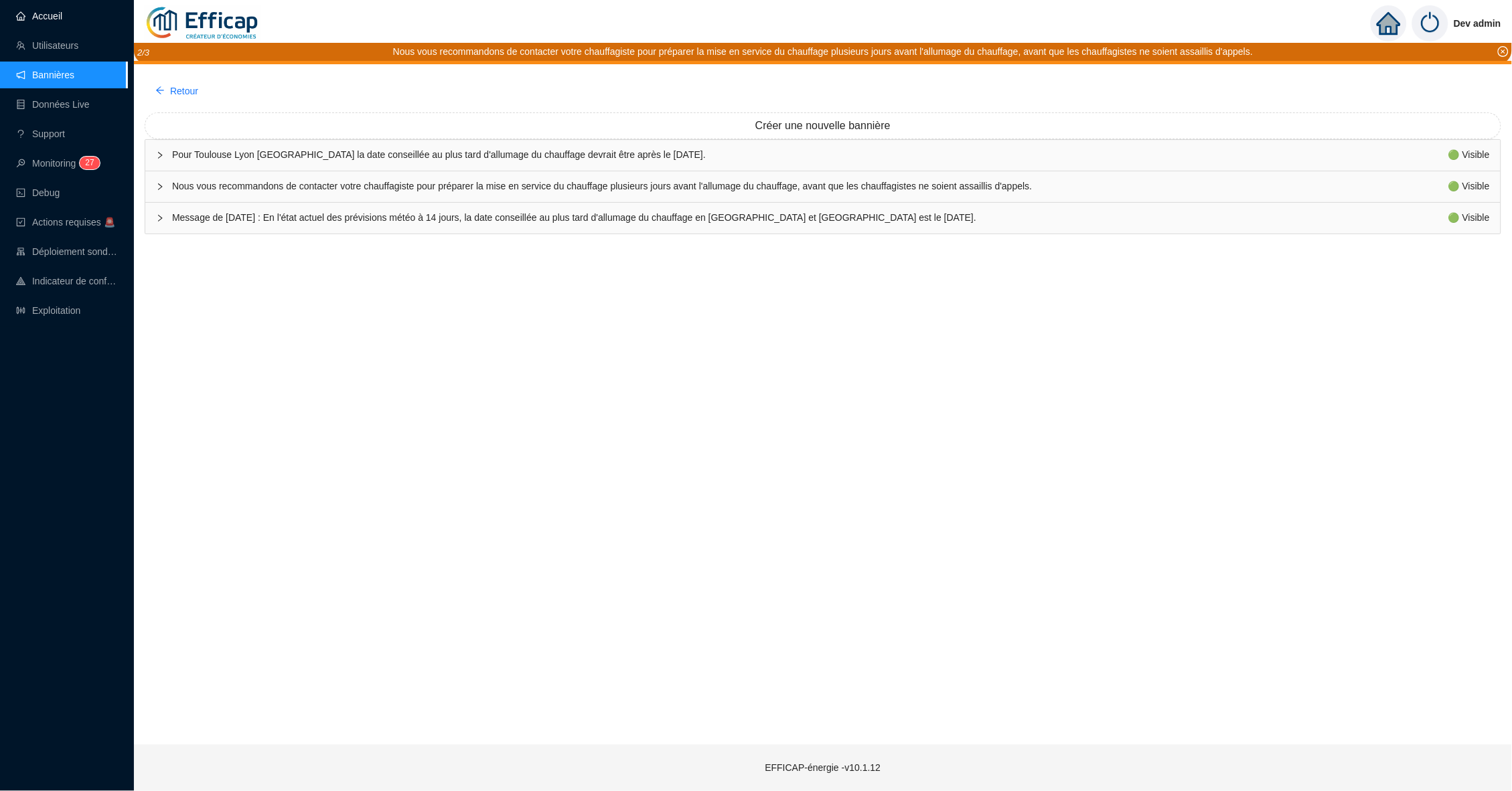
click at [52, 20] on link "Accueil" at bounding box center [39, 16] width 46 height 11
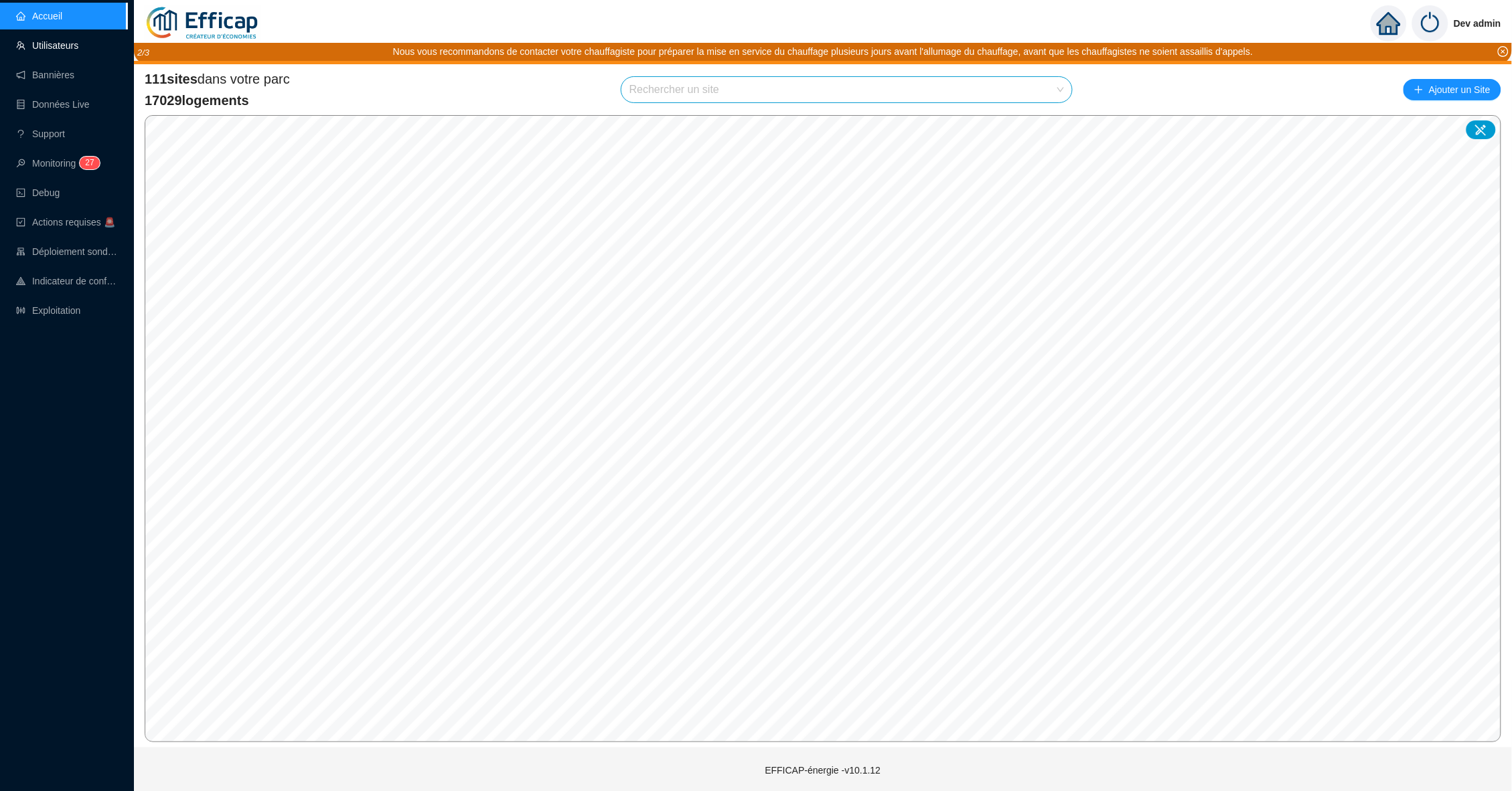
click at [52, 42] on link "Utilisateurs" at bounding box center [47, 45] width 62 height 11
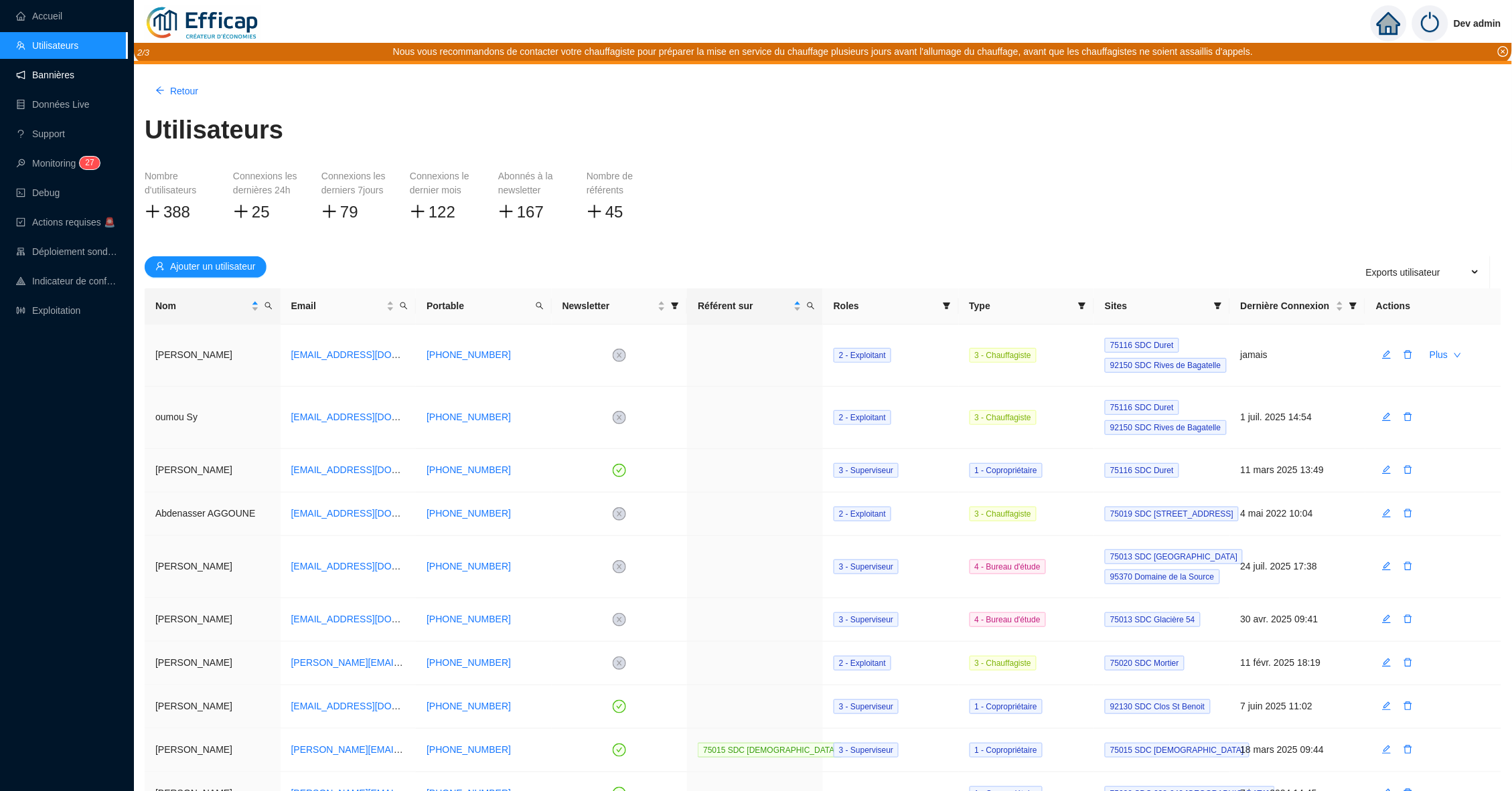
click at [52, 70] on link "Bannières" at bounding box center [45, 75] width 58 height 11
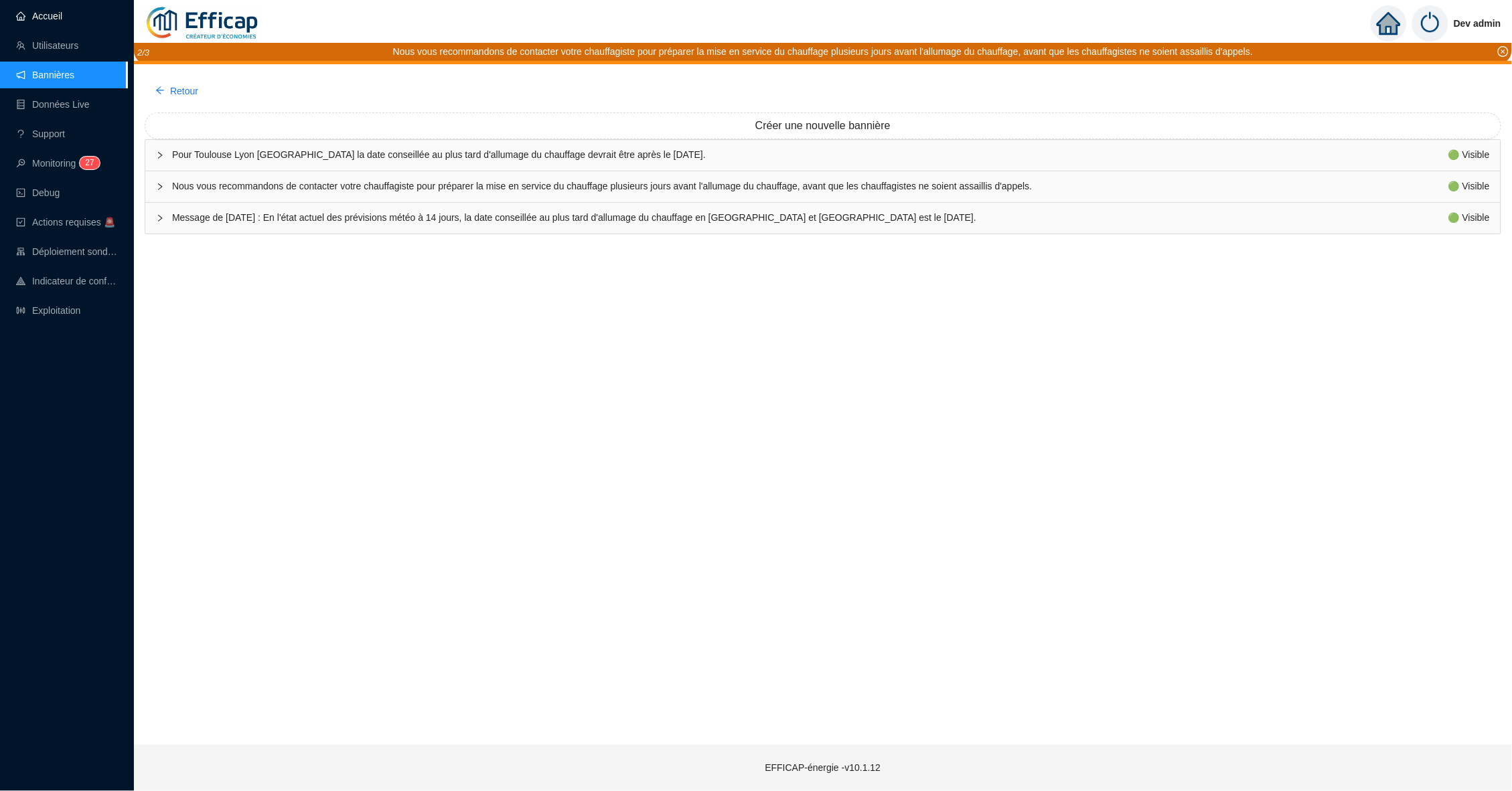
click at [62, 11] on link "Accueil" at bounding box center [39, 16] width 46 height 11
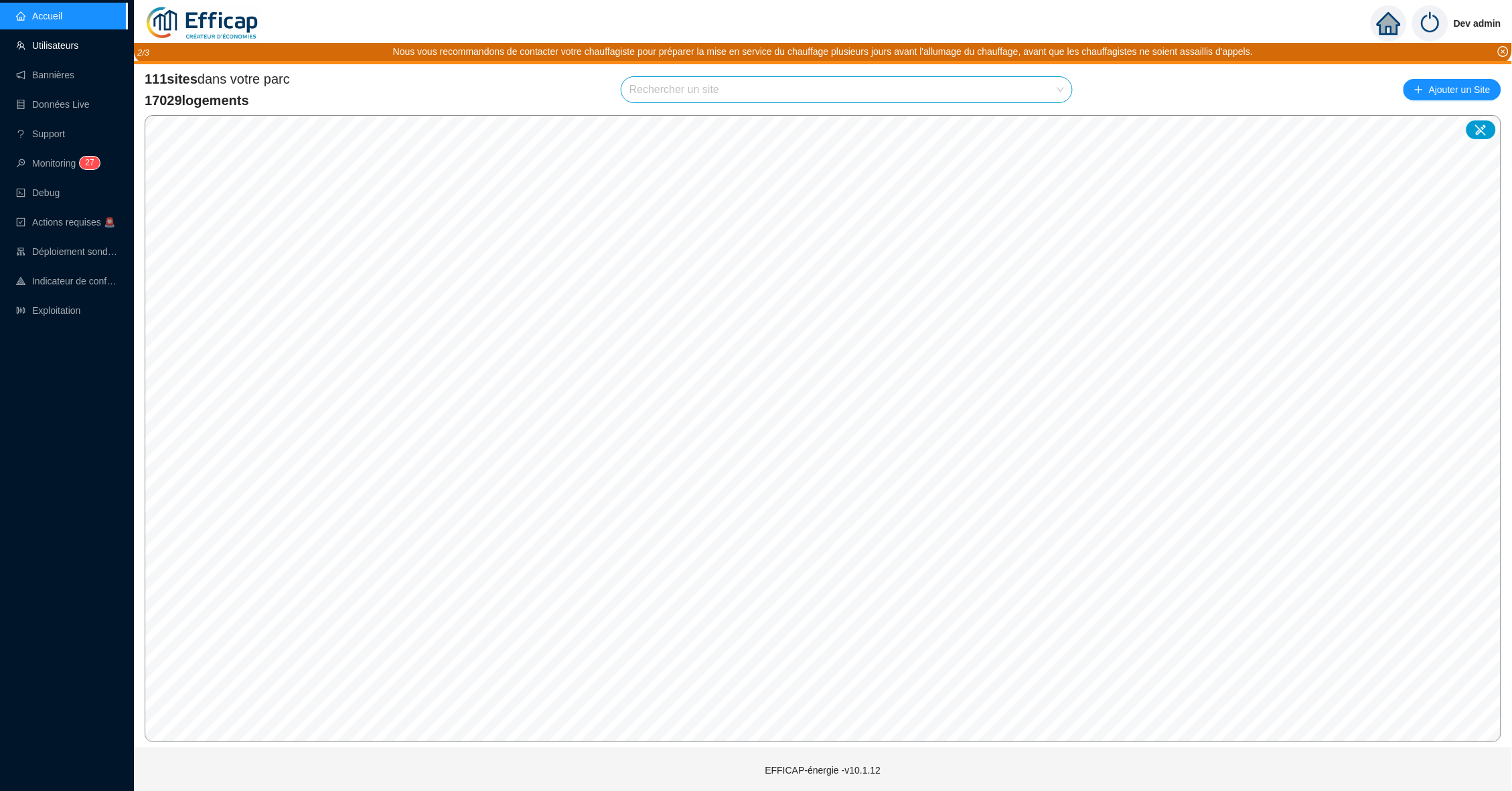
click at [65, 40] on link "Utilisateurs" at bounding box center [47, 45] width 62 height 11
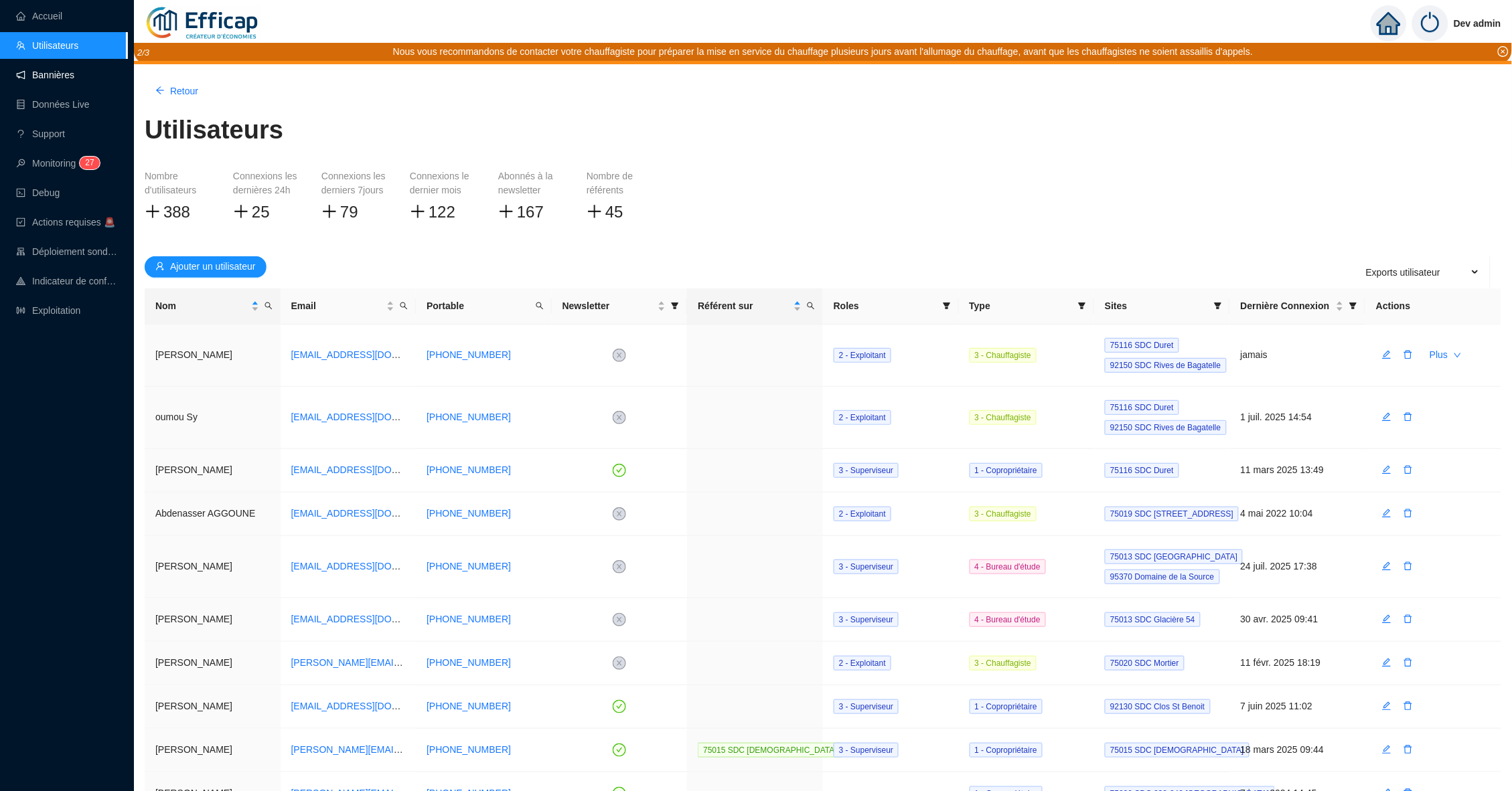
click at [65, 75] on link "Bannières" at bounding box center [45, 75] width 58 height 11
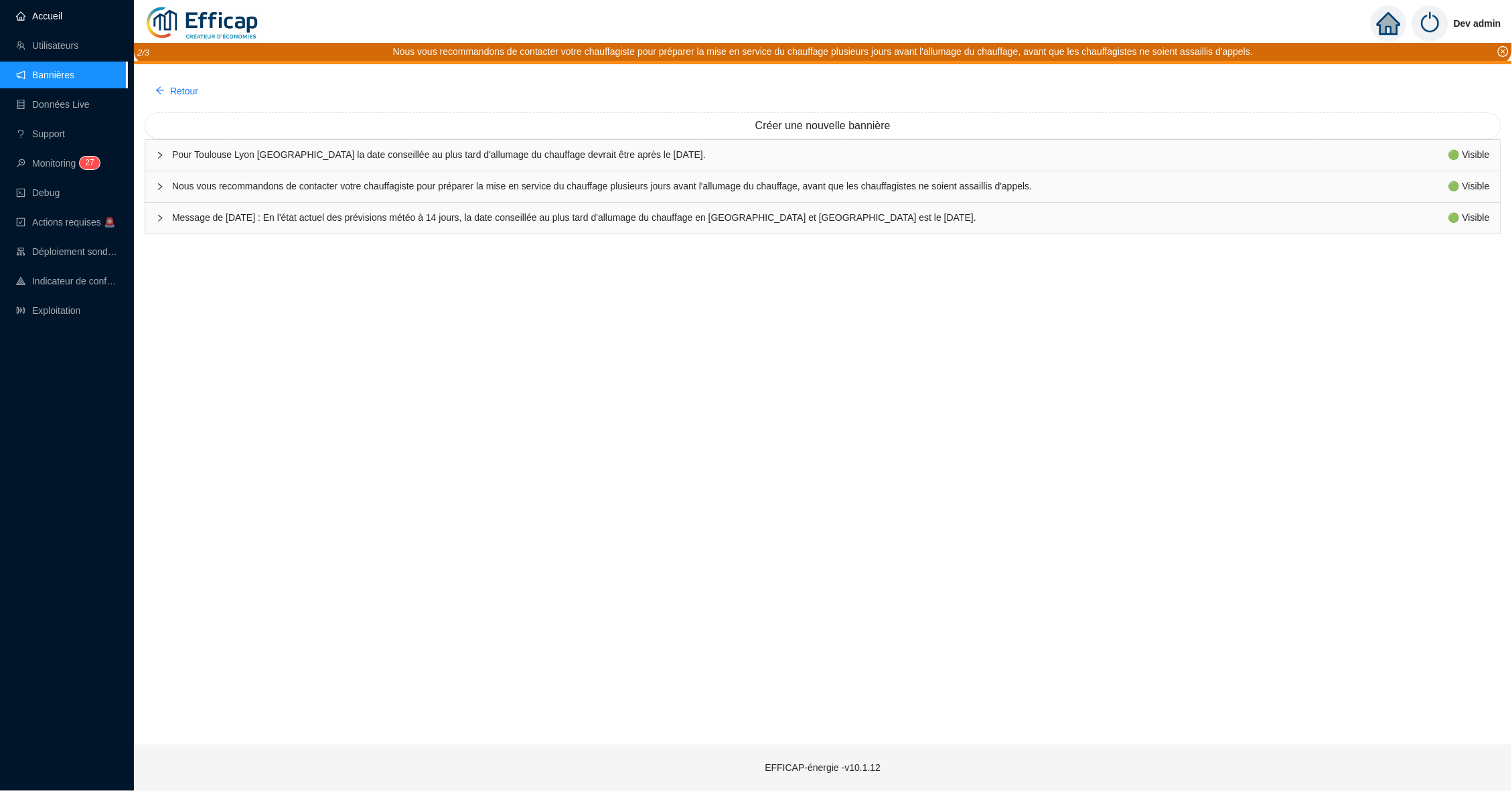
click at [62, 11] on link "Accueil" at bounding box center [39, 16] width 46 height 11
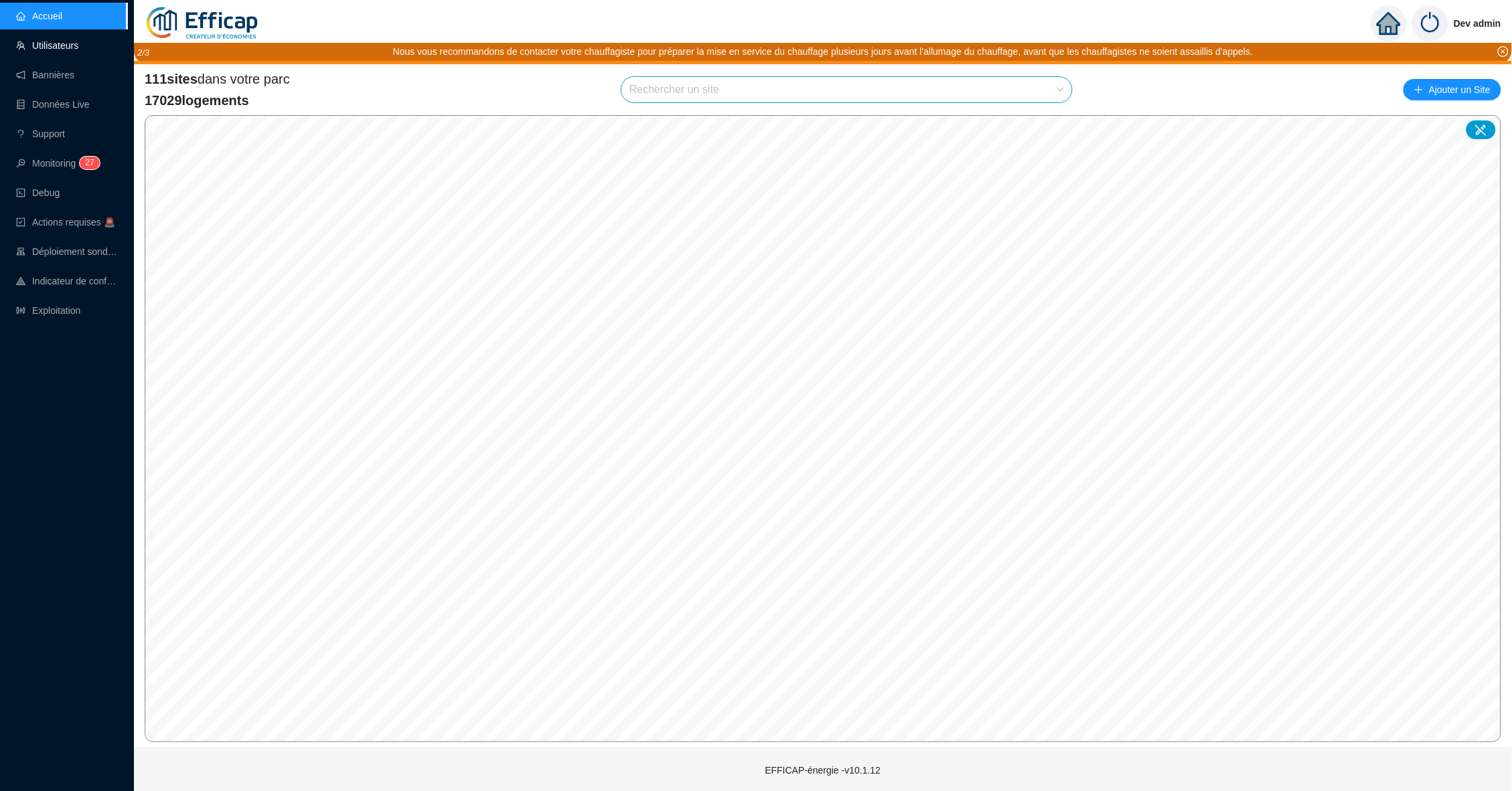
click at [78, 40] on link "Utilisateurs" at bounding box center [47, 45] width 62 height 11
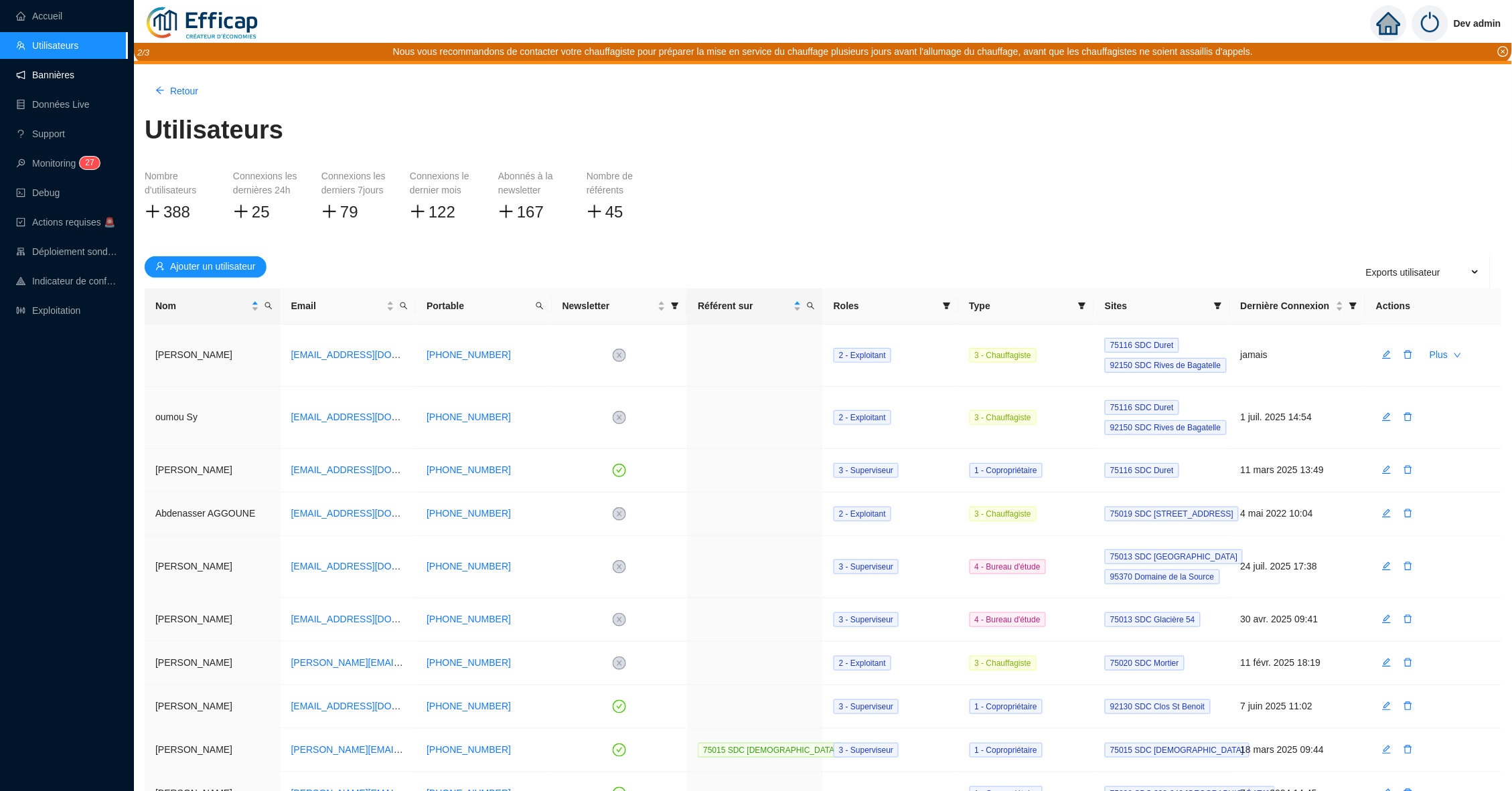
click at [75, 75] on link "Bannières" at bounding box center [45, 75] width 58 height 11
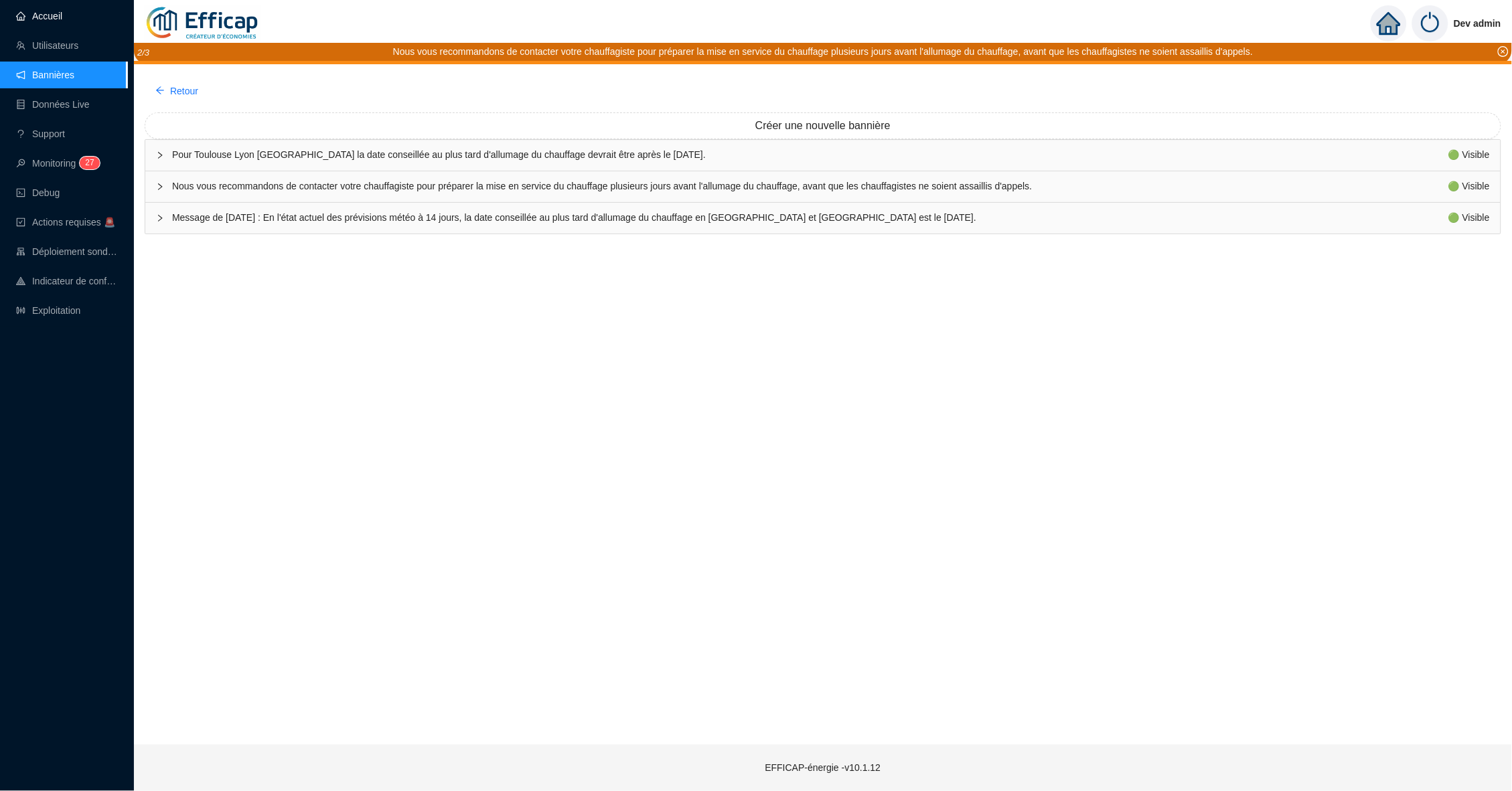
click at [62, 16] on link "Accueil" at bounding box center [39, 16] width 46 height 11
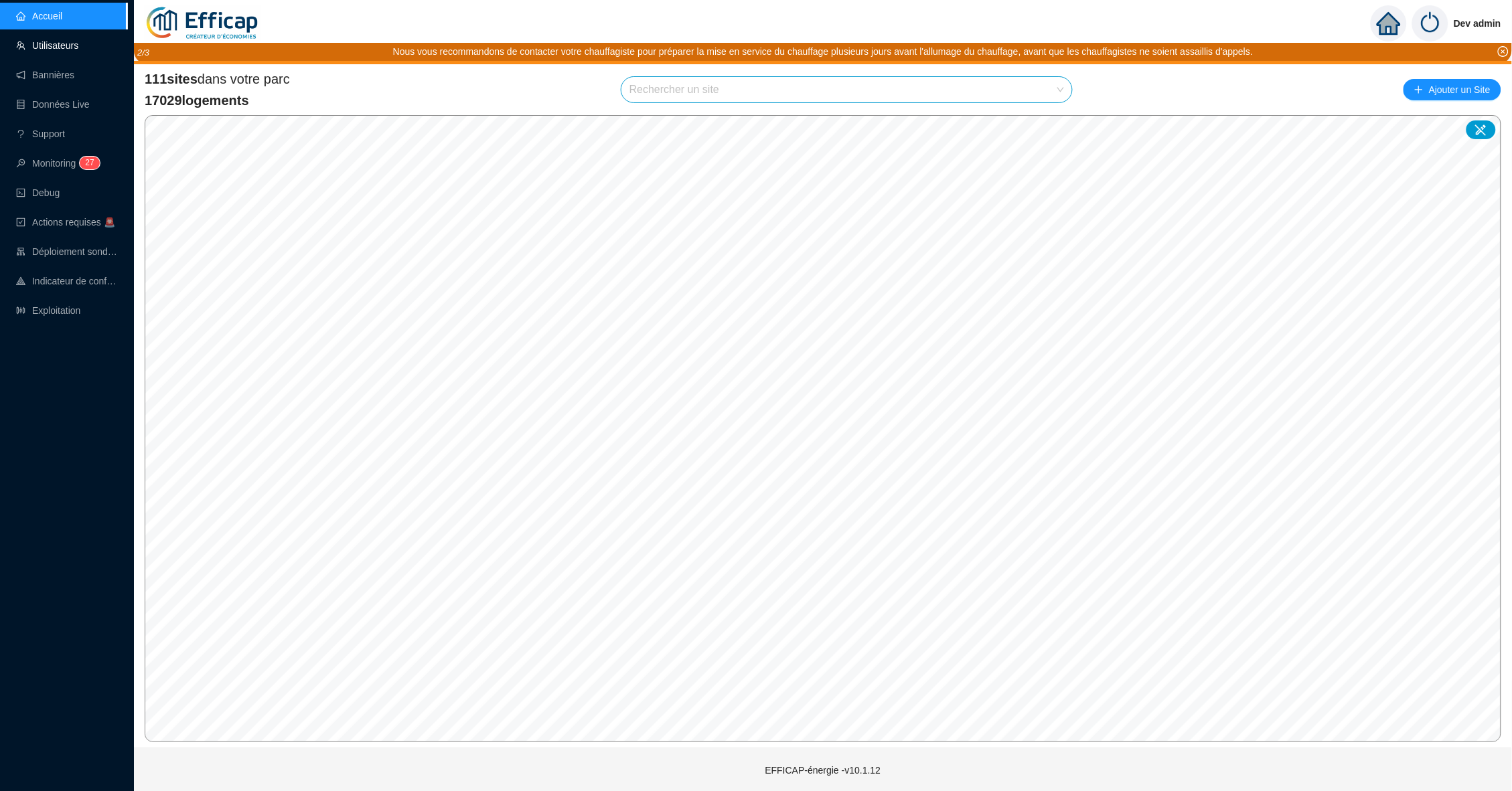
click at [18, 41] on link "Utilisateurs" at bounding box center [47, 45] width 62 height 11
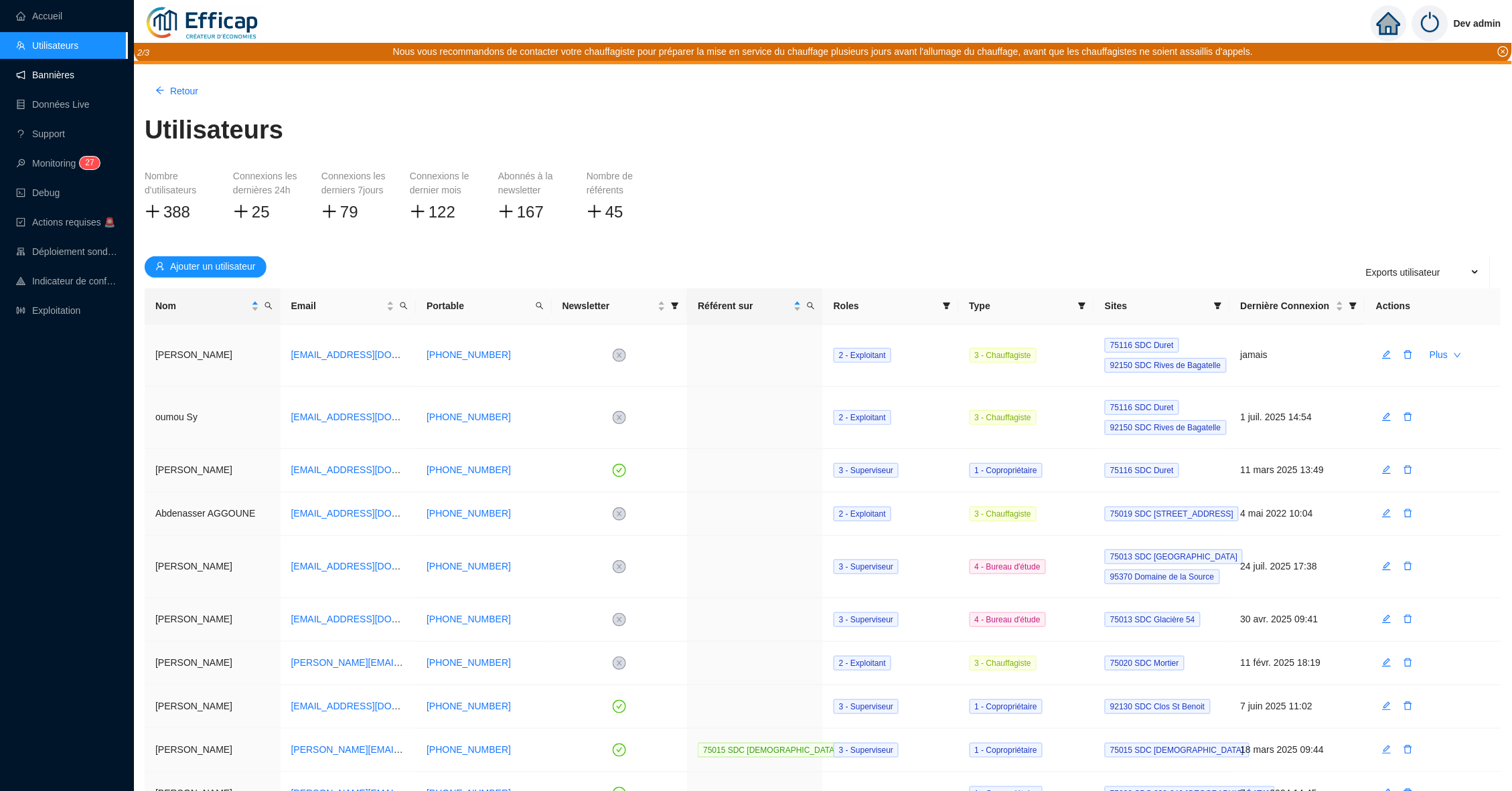
click at [33, 75] on link "Bannières" at bounding box center [45, 75] width 58 height 11
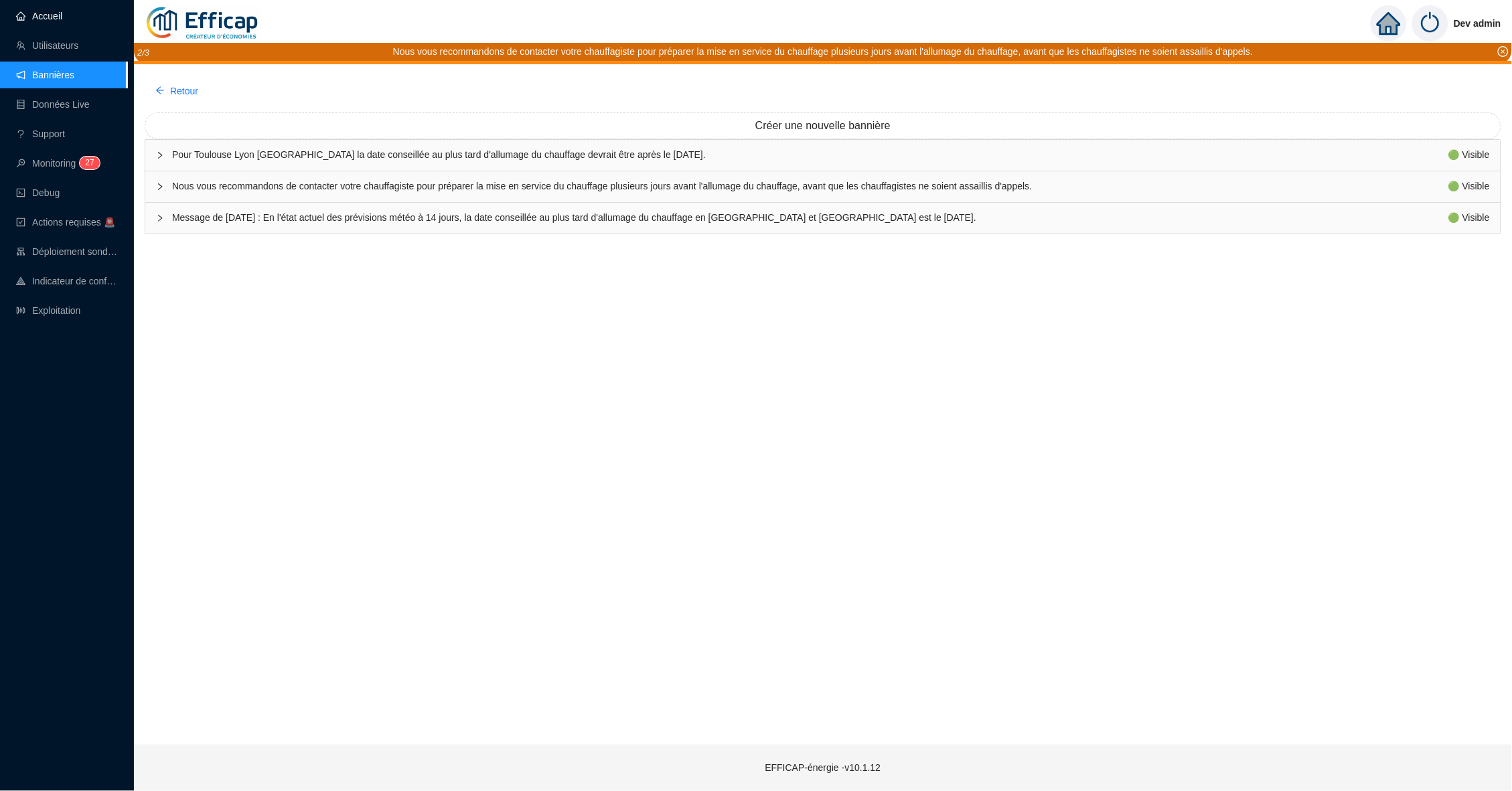
click at [62, 15] on link "Accueil" at bounding box center [39, 16] width 46 height 11
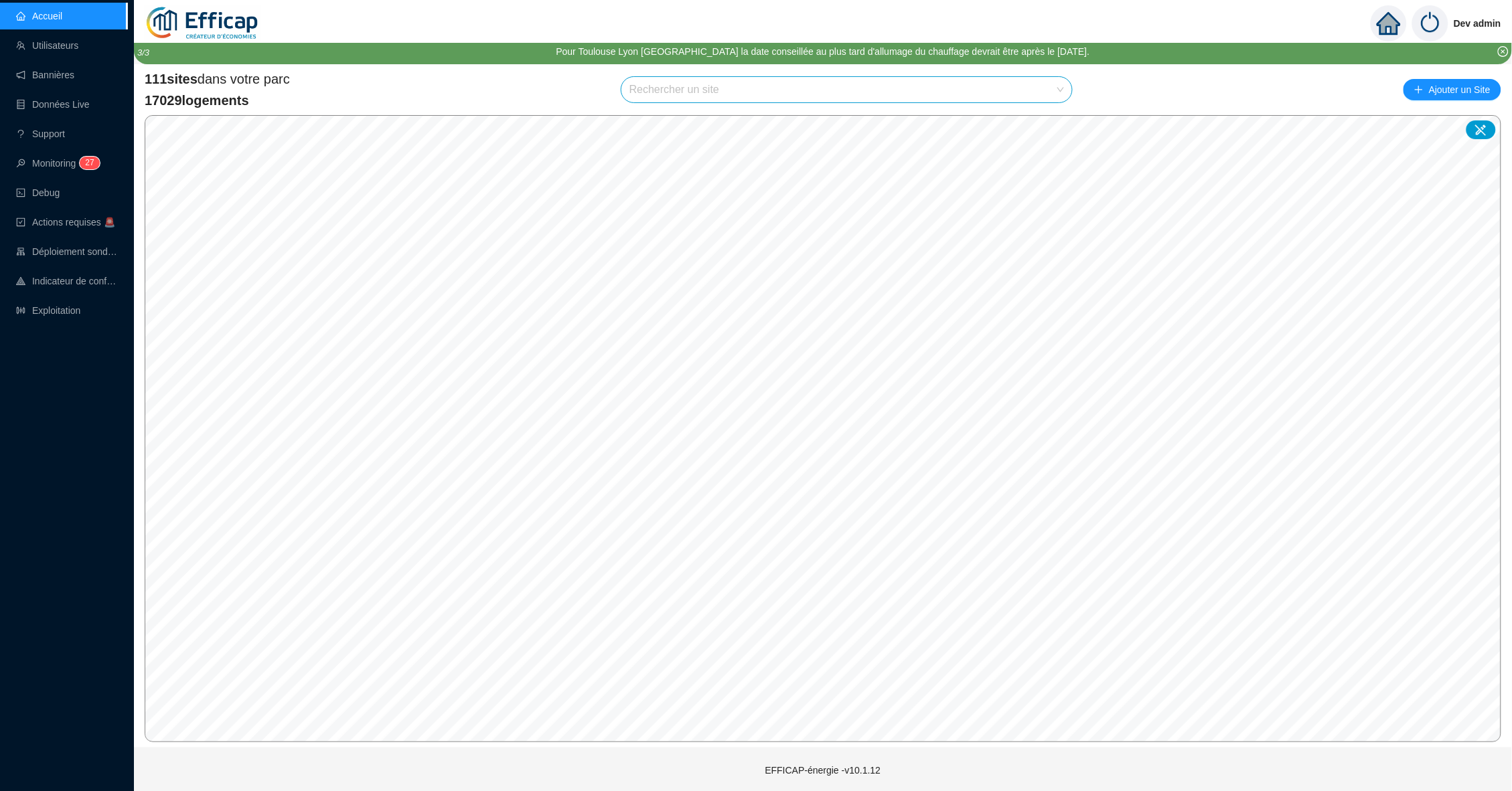
click at [655, 90] on input "search" at bounding box center [840, 90] width 423 height 25
type input "franc"
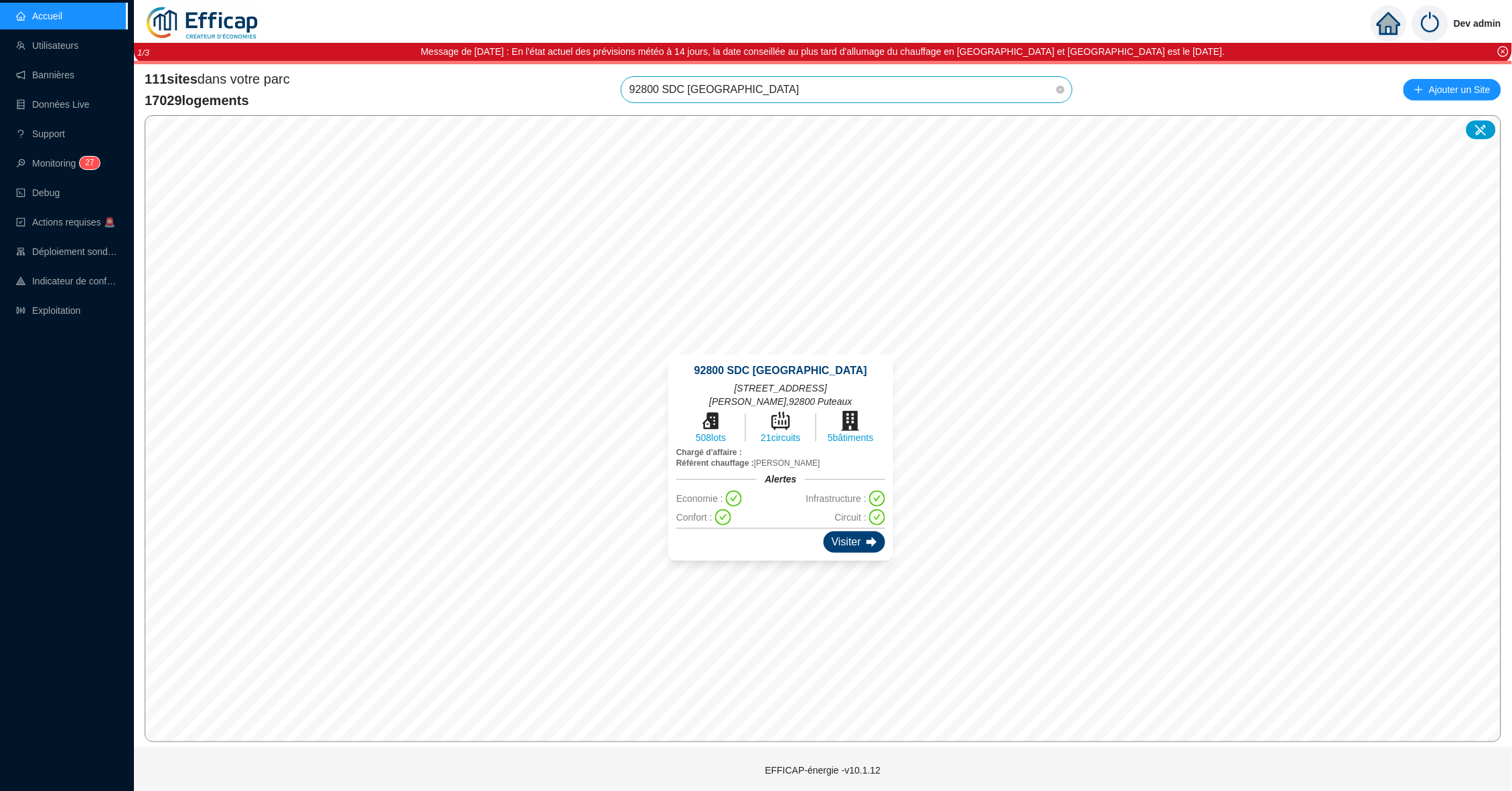
click at [835, 532] on div "Visiter" at bounding box center [854, 542] width 61 height 22
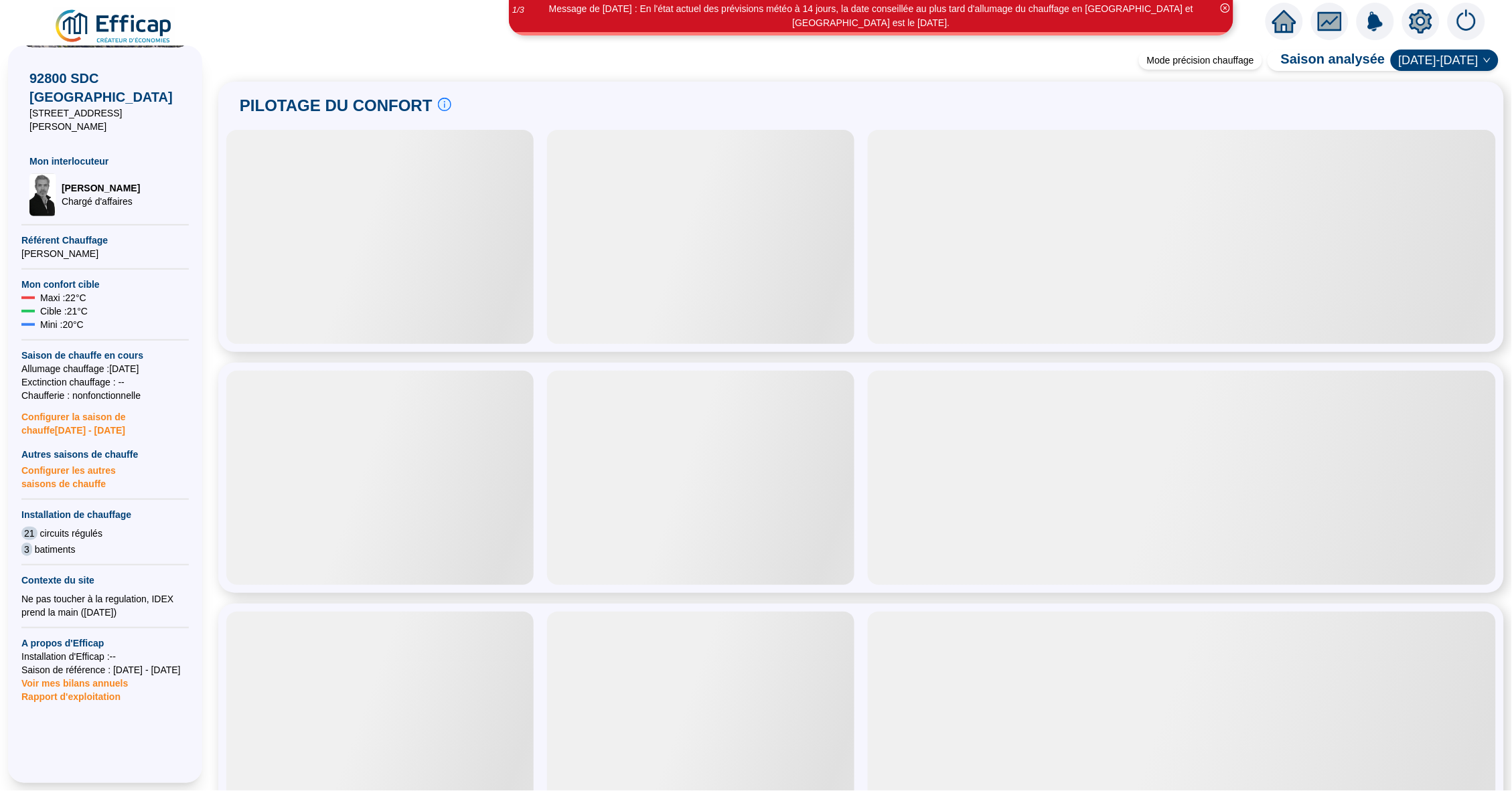
scroll to position [233, 0]
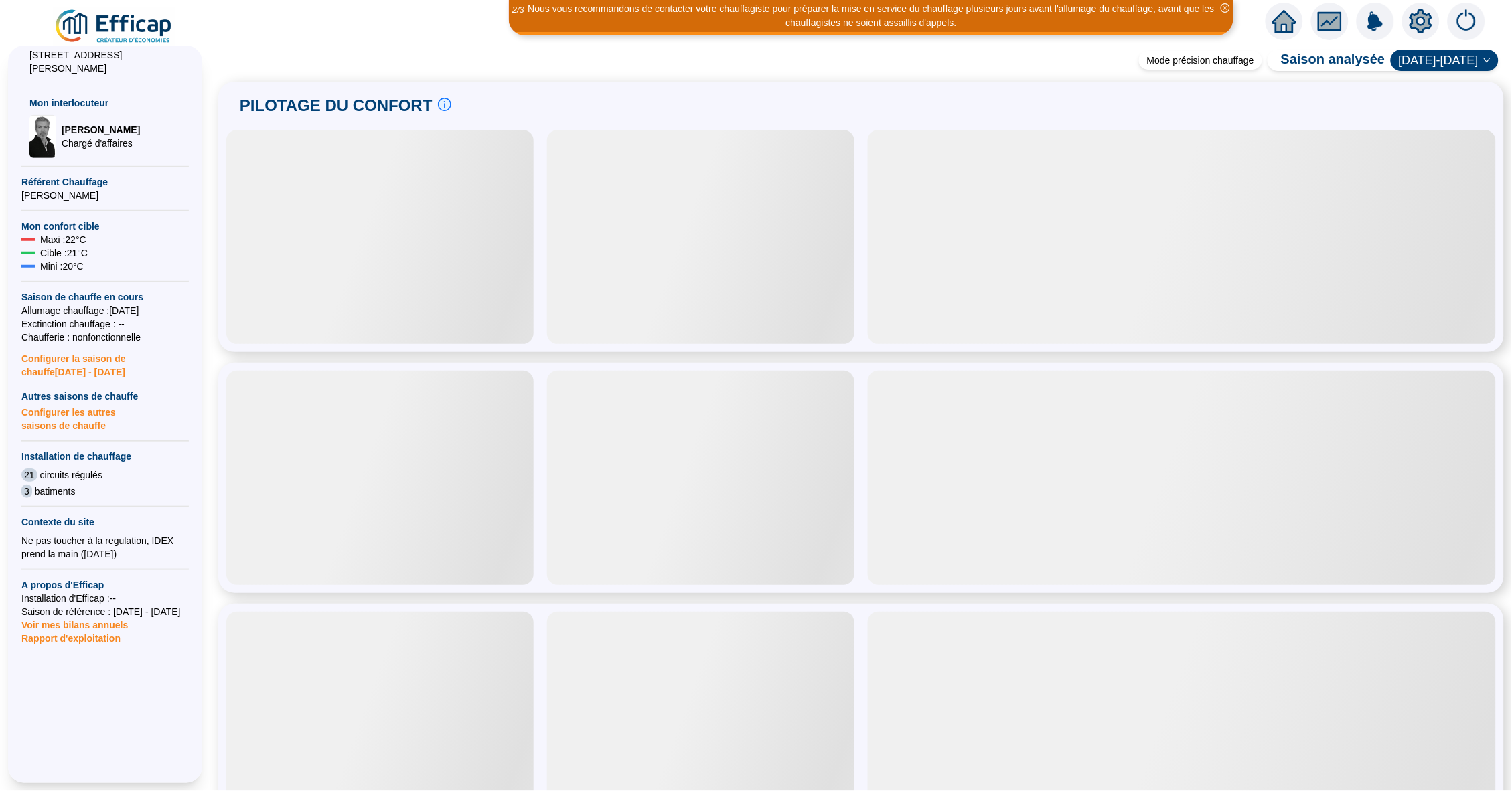
drag, startPoint x: 150, startPoint y: 279, endPoint x: 94, endPoint y: 279, distance: 56.0
click at [94, 304] on span "Allumage chauffage : [DATE]" at bounding box center [105, 311] width 167 height 13
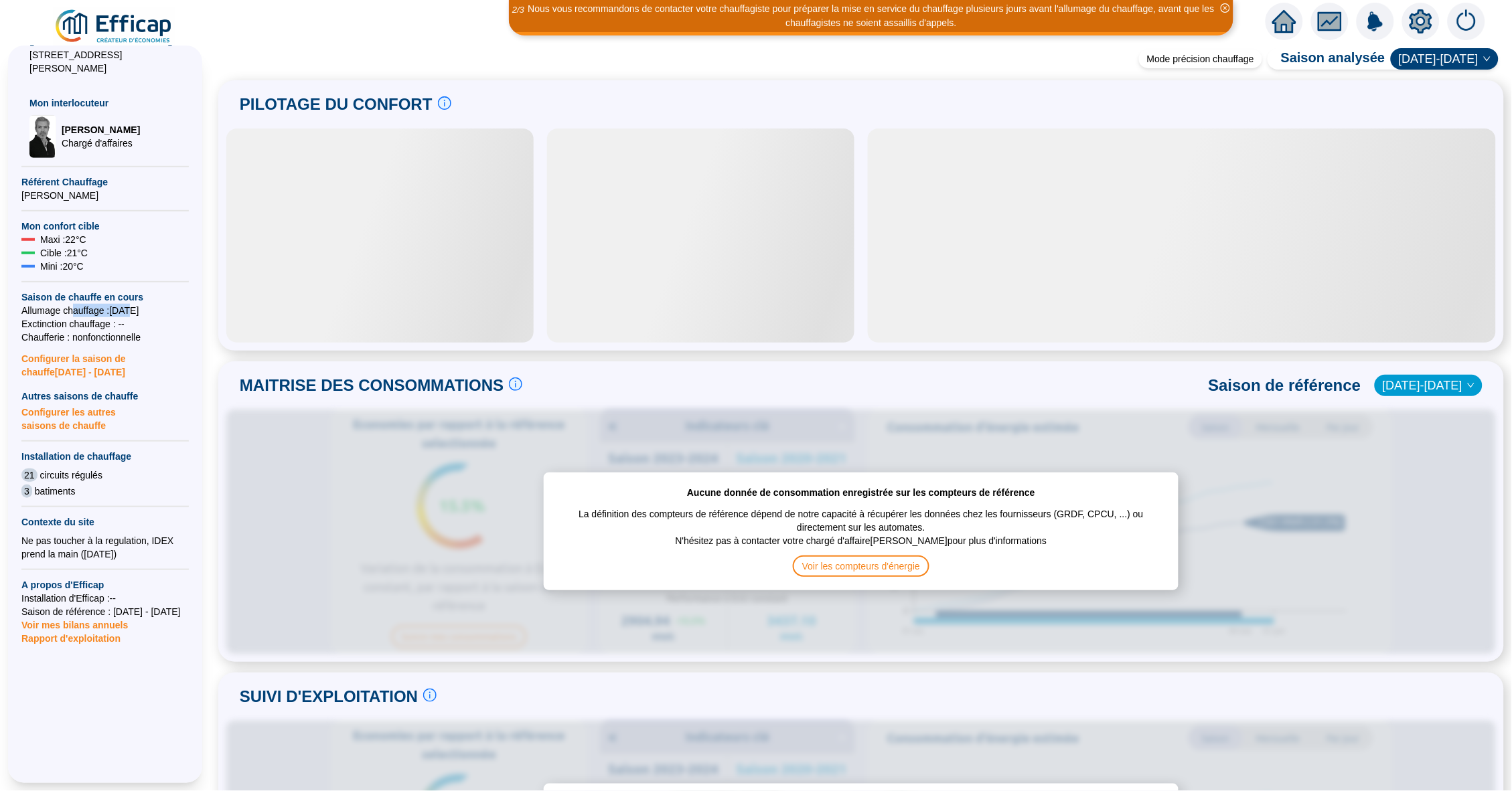
drag, startPoint x: 74, startPoint y: 279, endPoint x: 135, endPoint y: 279, distance: 61.0
click at [135, 304] on span "Allumage chauffage : [DATE]" at bounding box center [105, 311] width 167 height 13
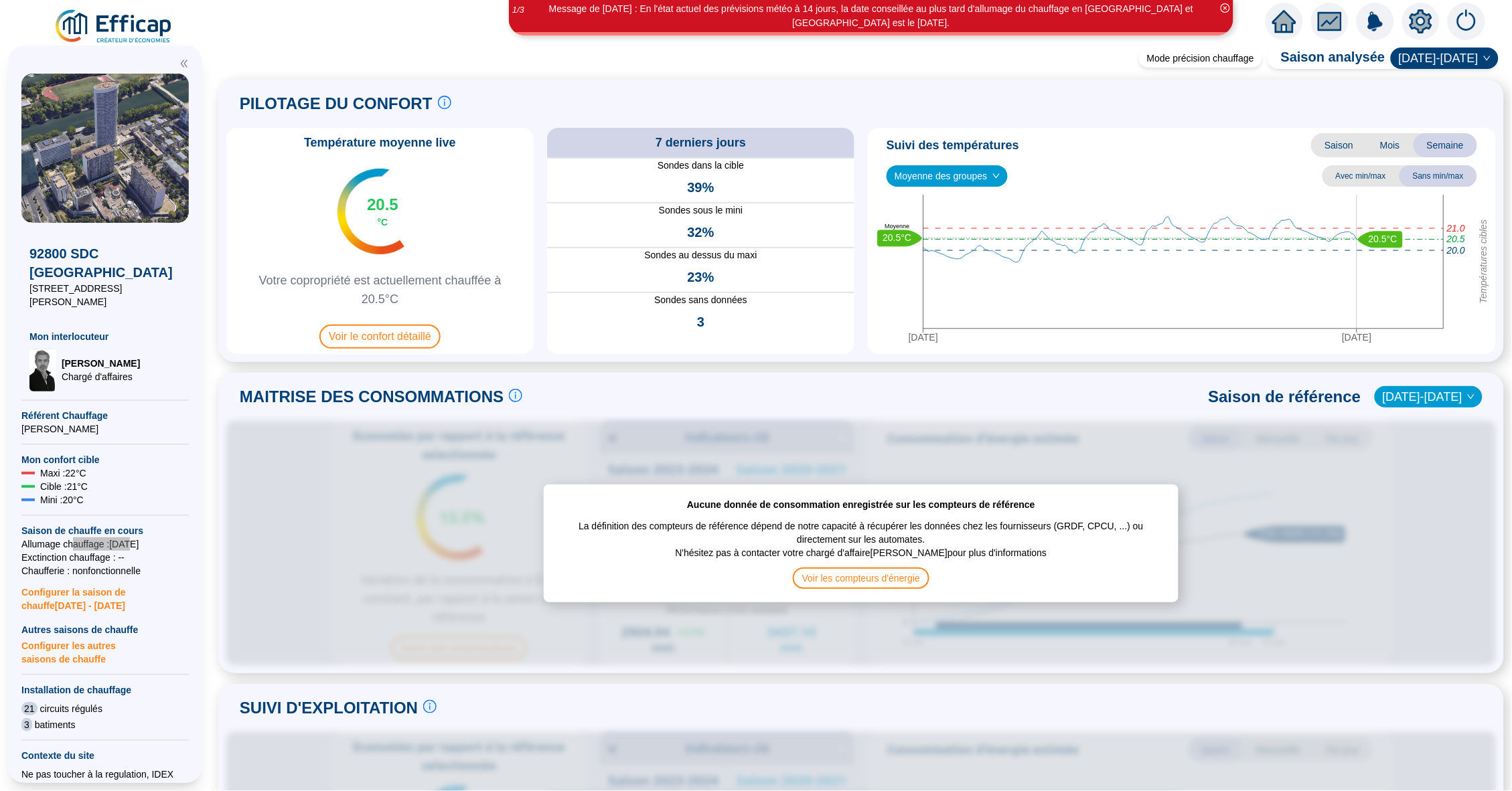
scroll to position [0, 0]
click at [1288, 23] on icon "home" at bounding box center [1284, 21] width 24 height 18
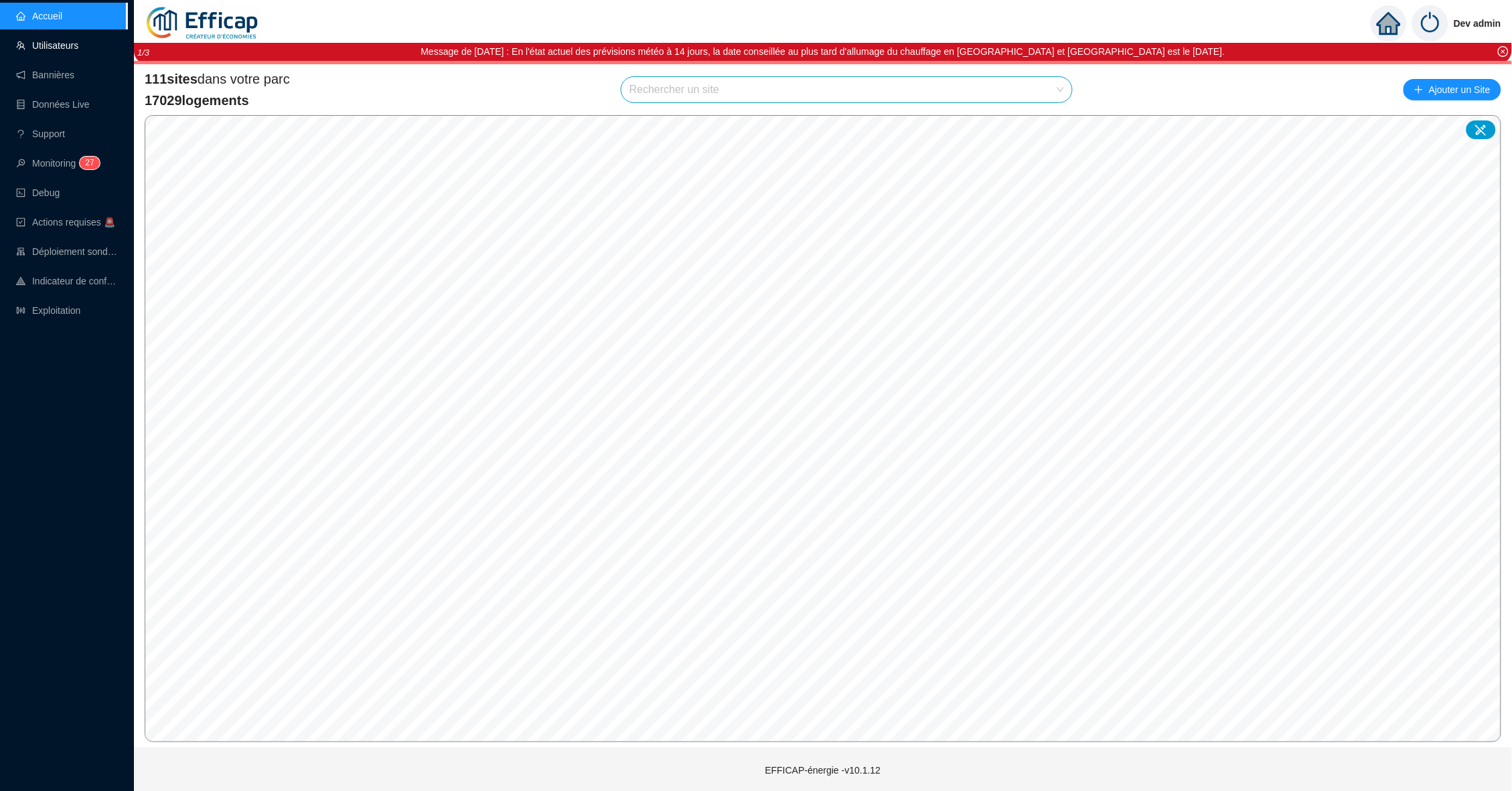
click at [51, 46] on link "Utilisateurs" at bounding box center [47, 45] width 62 height 11
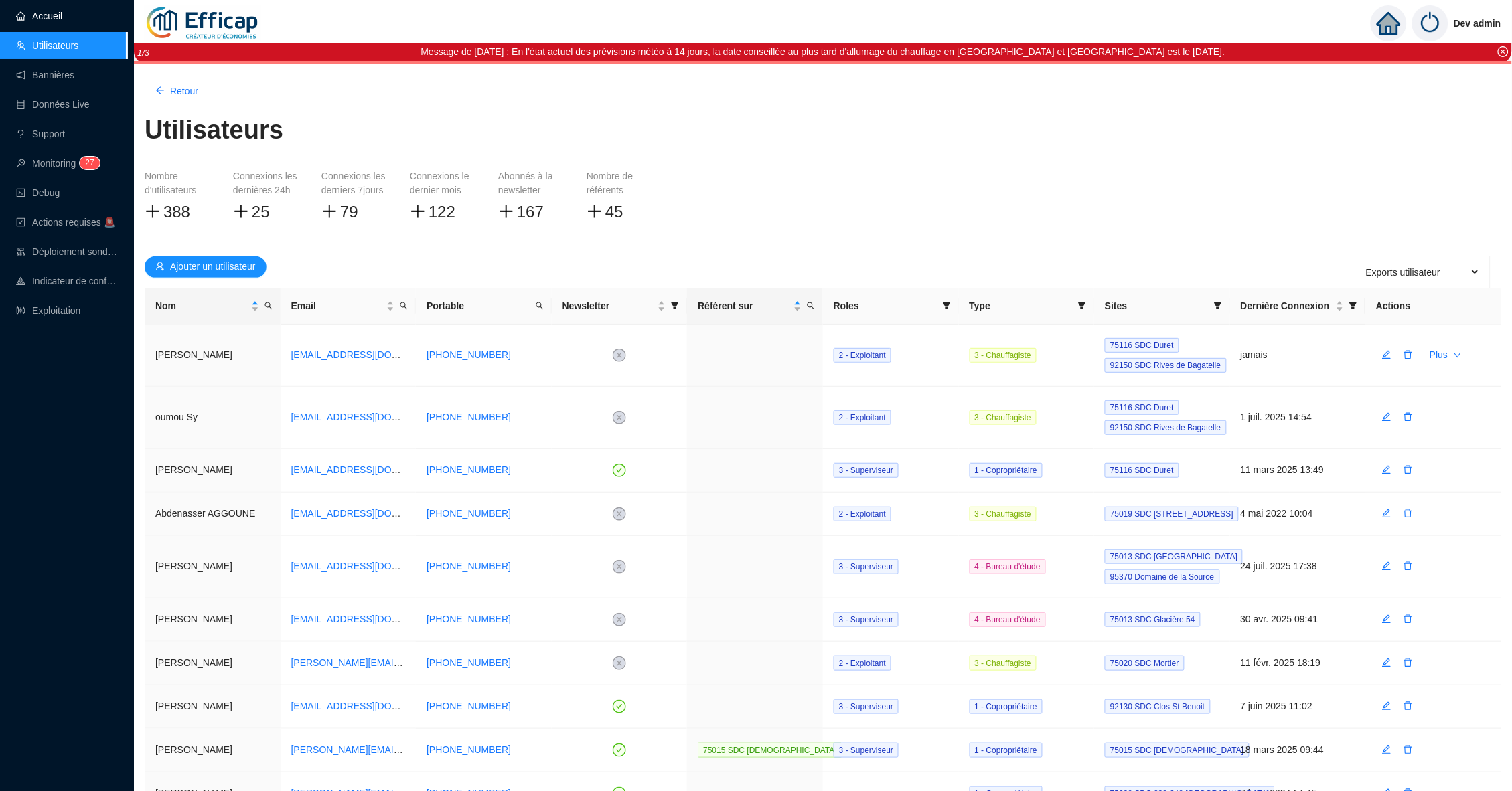
click at [62, 18] on link "Accueil" at bounding box center [39, 16] width 46 height 11
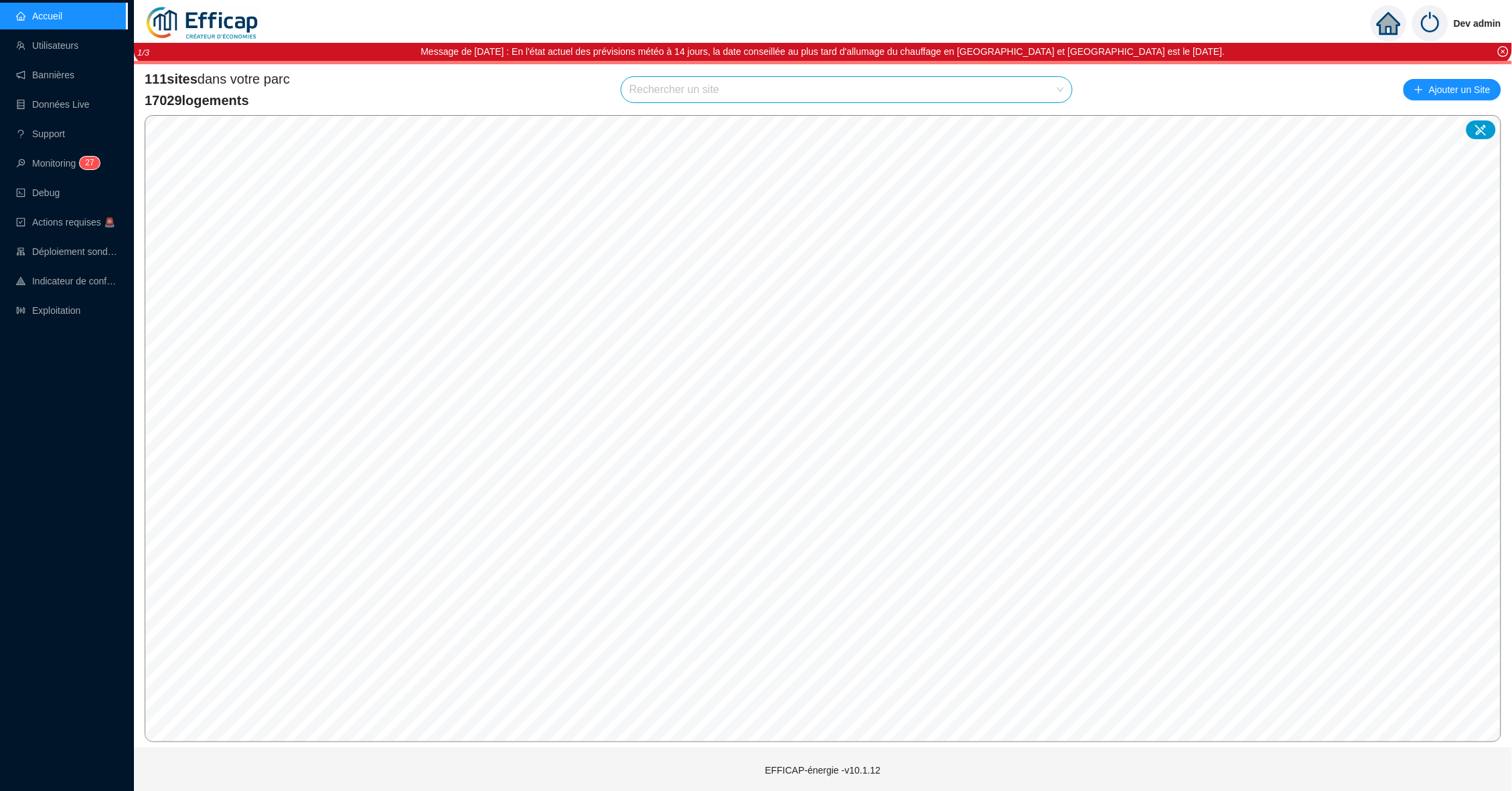
click at [649, 82] on input "search" at bounding box center [840, 90] width 423 height 25
type input "fra"
click at [1048, 120] on icon at bounding box center [1047, 120] width 9 height 8
